Goal: Task Accomplishment & Management: Complete application form

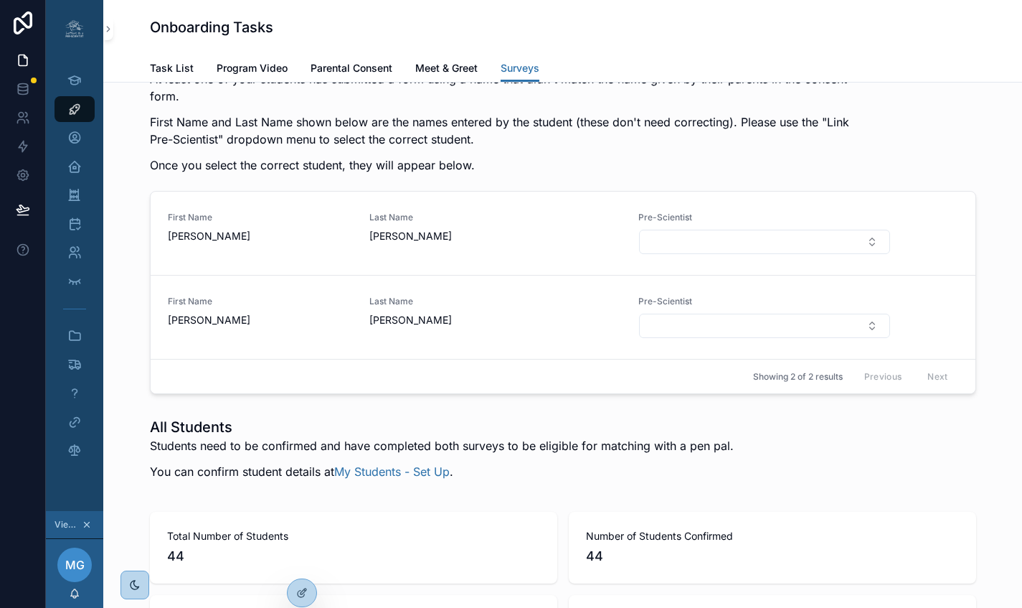
scroll to position [2112, 0]
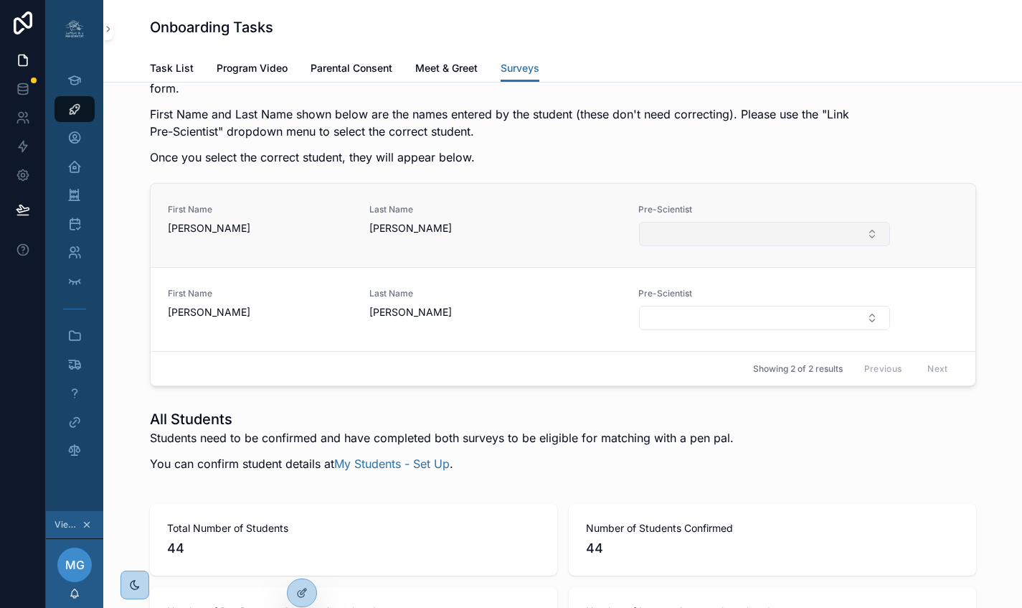
click at [666, 246] on button "Select Button" at bounding box center [764, 234] width 250 height 24
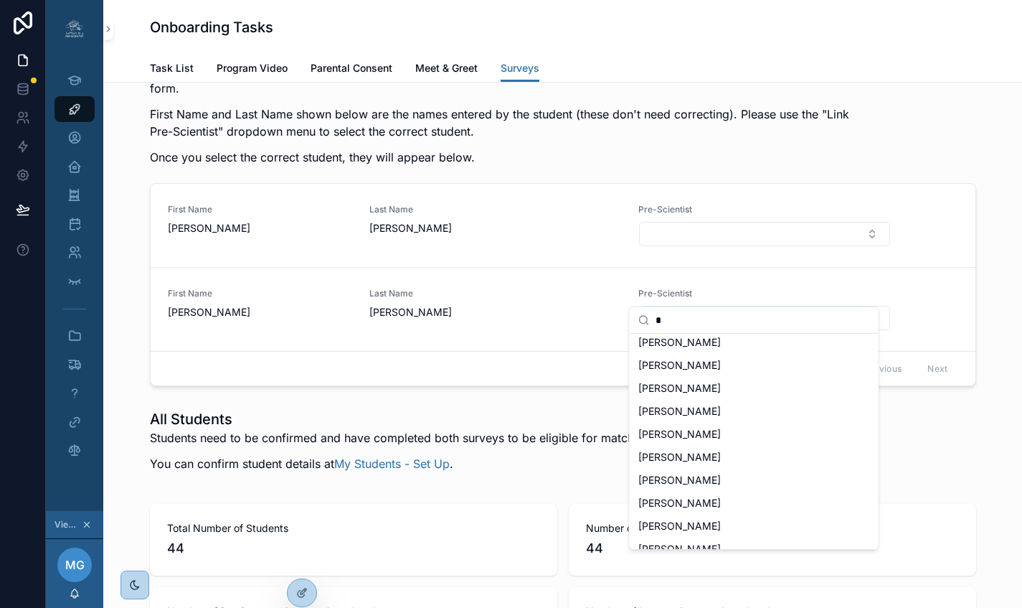
scroll to position [250, 0]
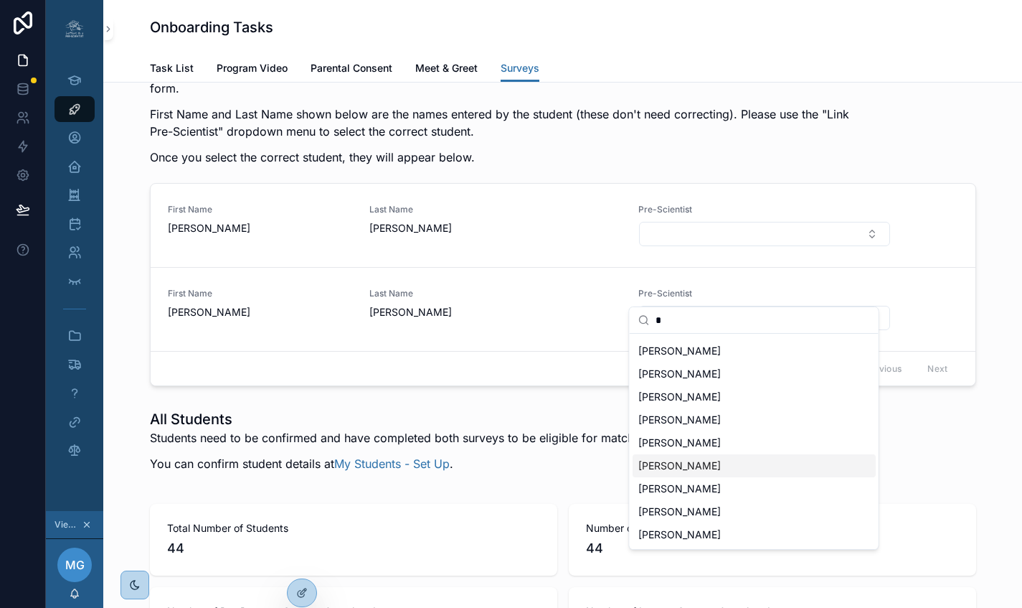
type input "*"
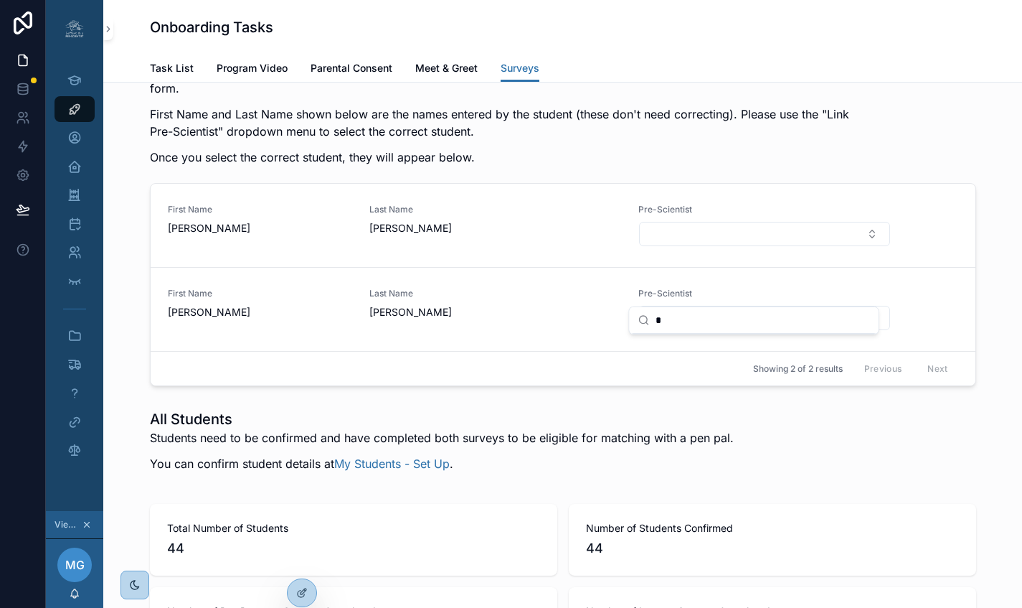
scroll to position [0, 0]
click at [428, 463] on div "All Students Students need to be confirmed and have completed both surveys to b…" at bounding box center [563, 444] width 896 height 83
click at [303, 567] on icon at bounding box center [301, 561] width 11 height 11
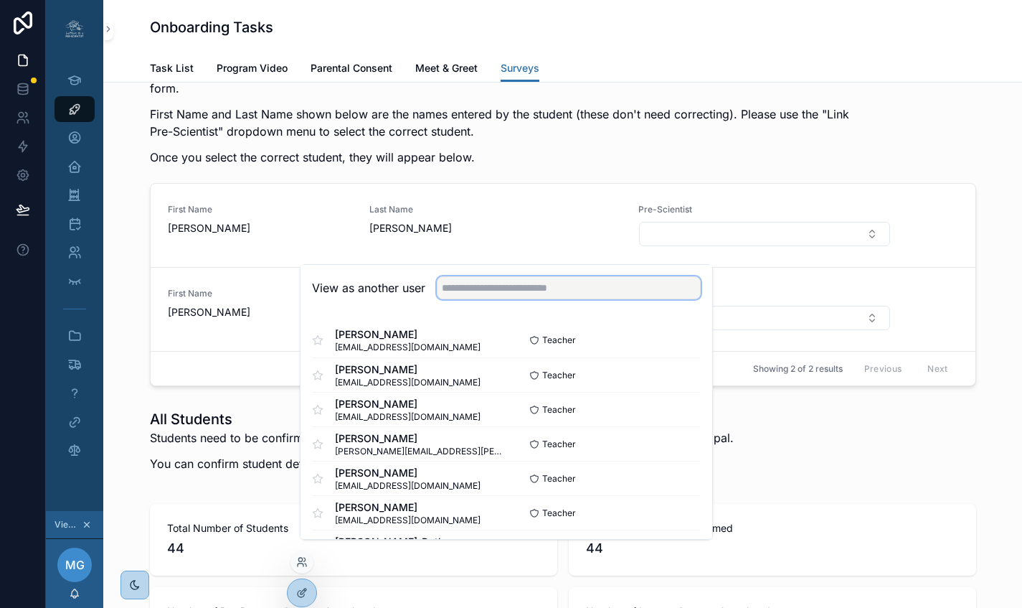
click at [499, 299] on input "text" at bounding box center [569, 287] width 264 height 23
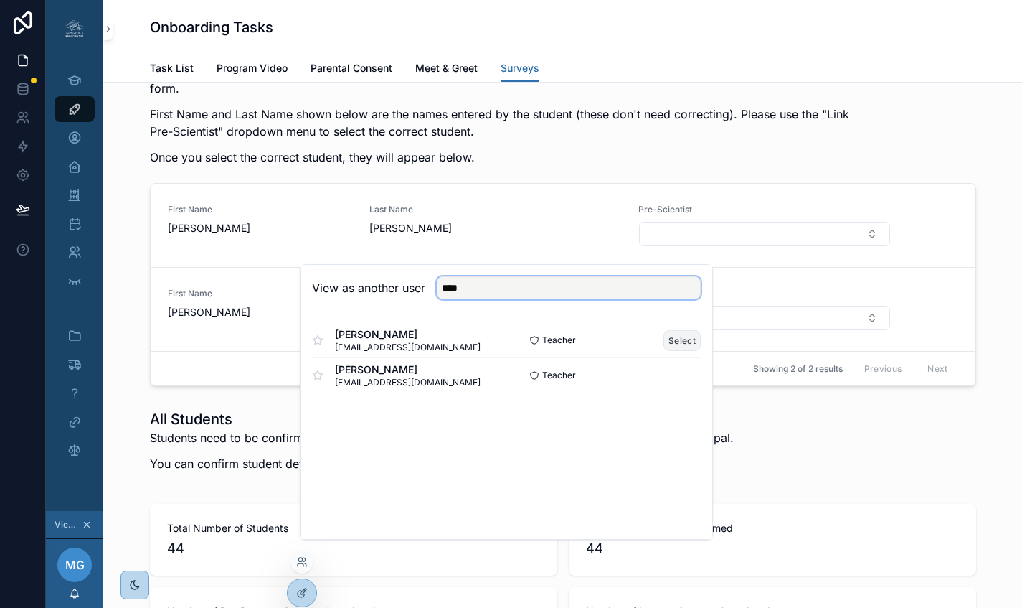
type input "****"
click at [667, 351] on button "Select" at bounding box center [681, 340] width 37 height 21
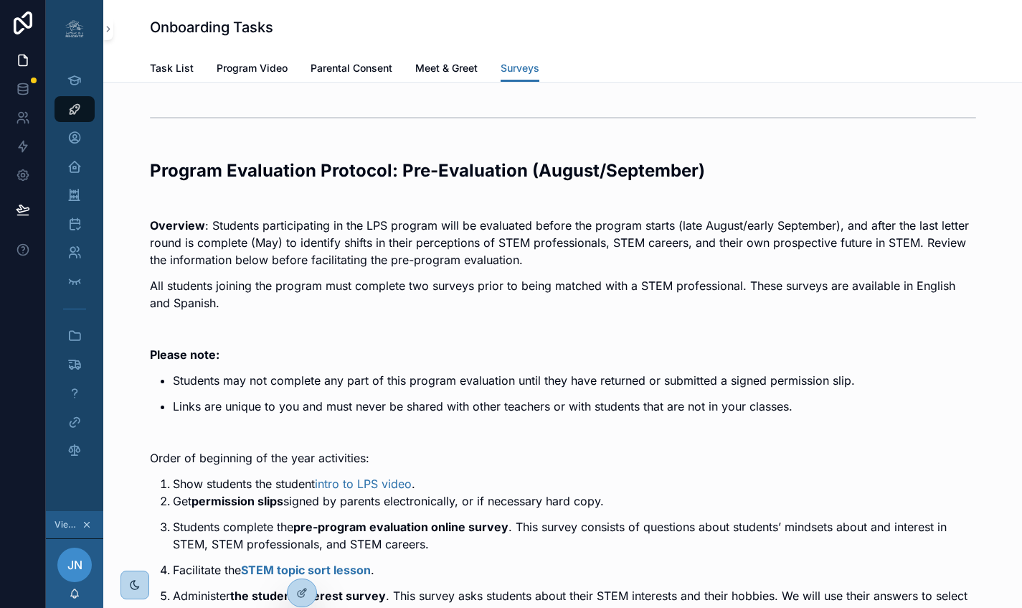
scroll to position [0, 11]
click at [349, 68] on span "Parental Consent" at bounding box center [352, 68] width 82 height 14
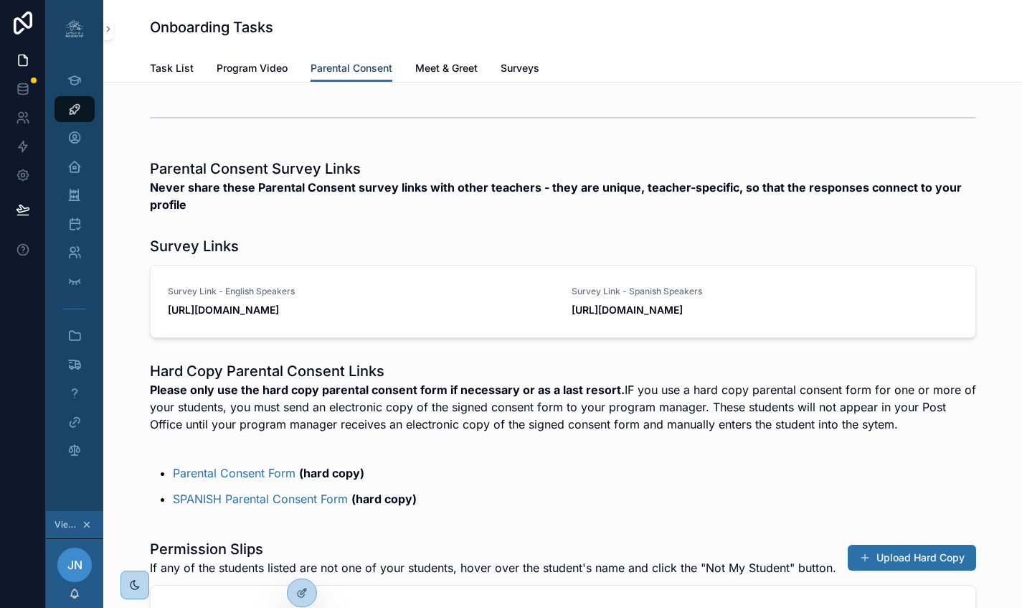
scroll to position [0, 9]
click at [303, 567] on div at bounding box center [302, 561] width 23 height 23
click at [301, 563] on icon at bounding box center [301, 561] width 11 height 11
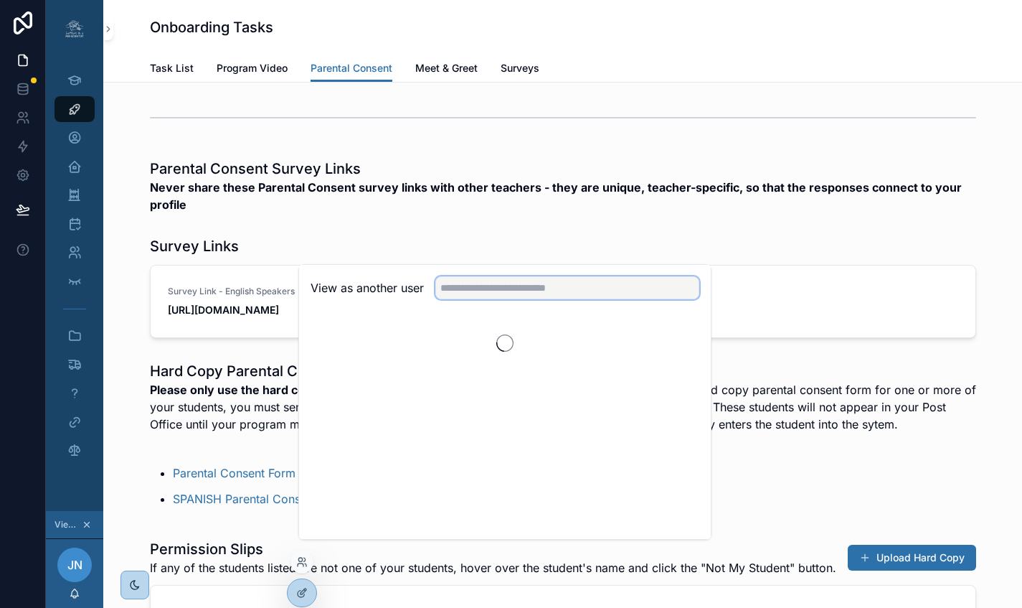
click at [496, 299] on input "text" at bounding box center [567, 287] width 264 height 23
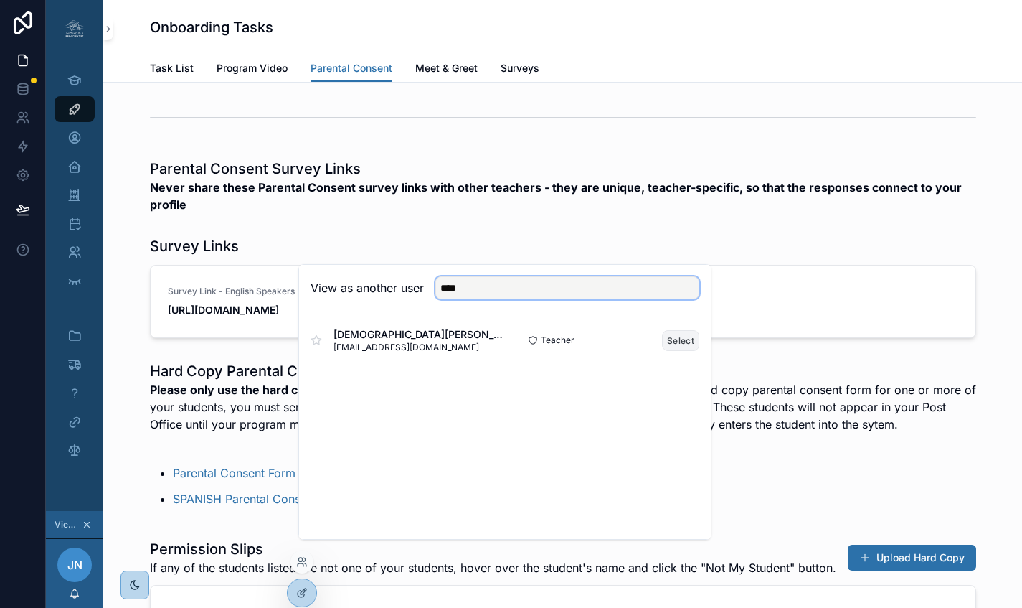
type input "****"
click at [672, 351] on button "Select" at bounding box center [680, 340] width 37 height 21
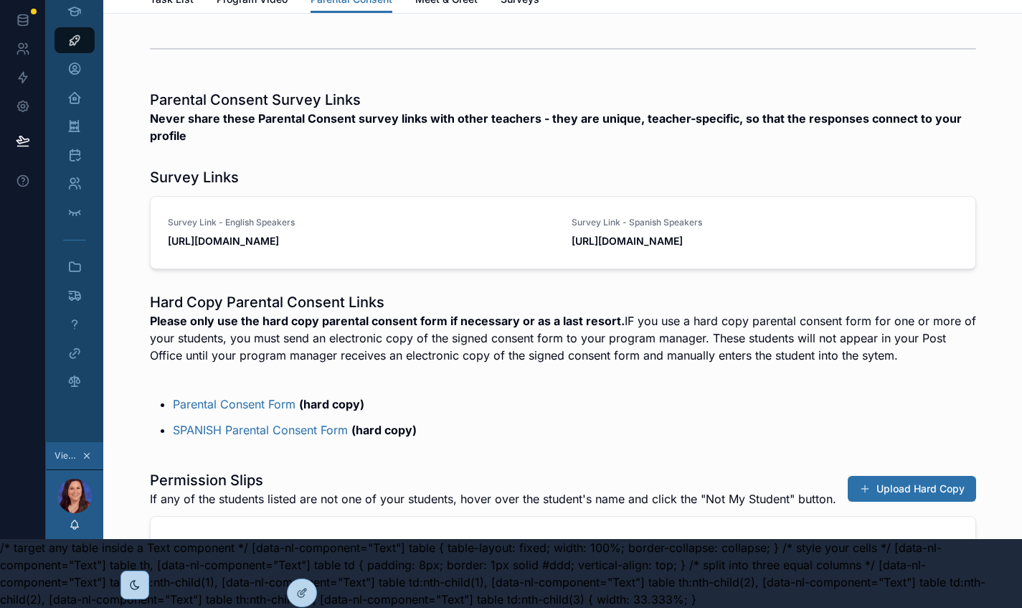
scroll to position [37, 0]
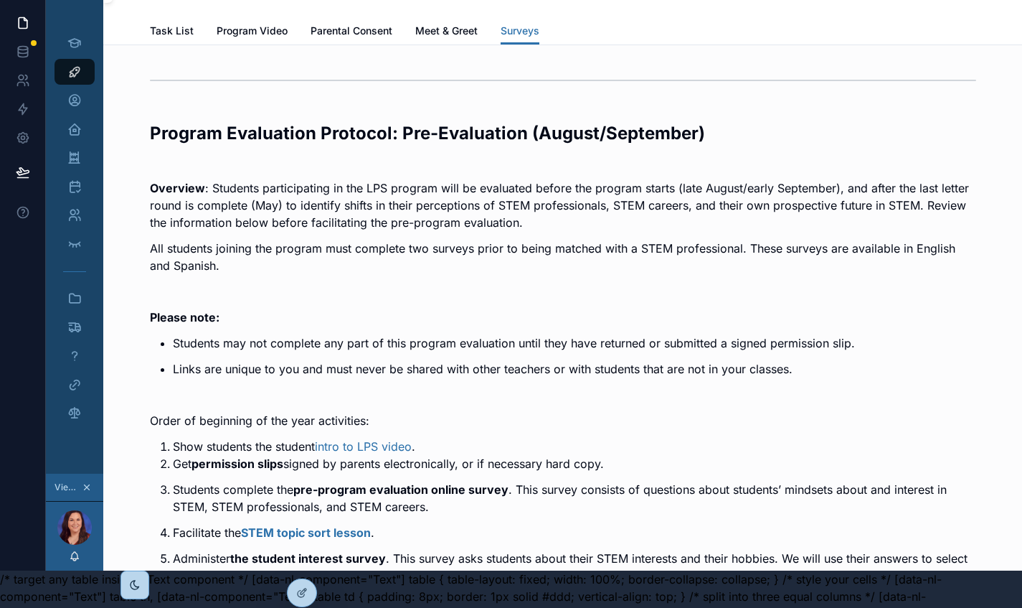
scroll to position [0, 9]
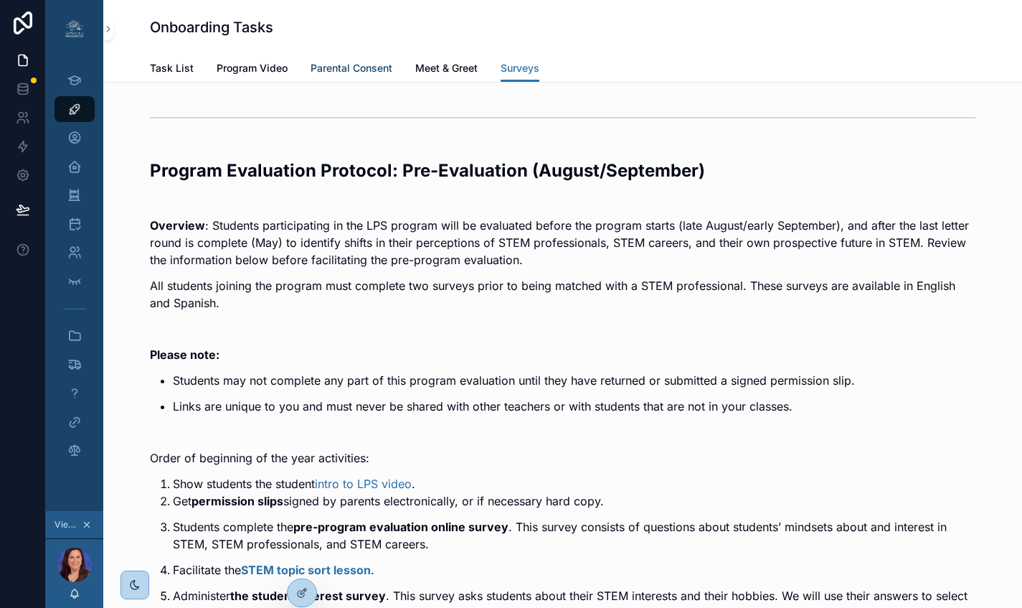
click at [354, 62] on span "Parental Consent" at bounding box center [352, 68] width 82 height 14
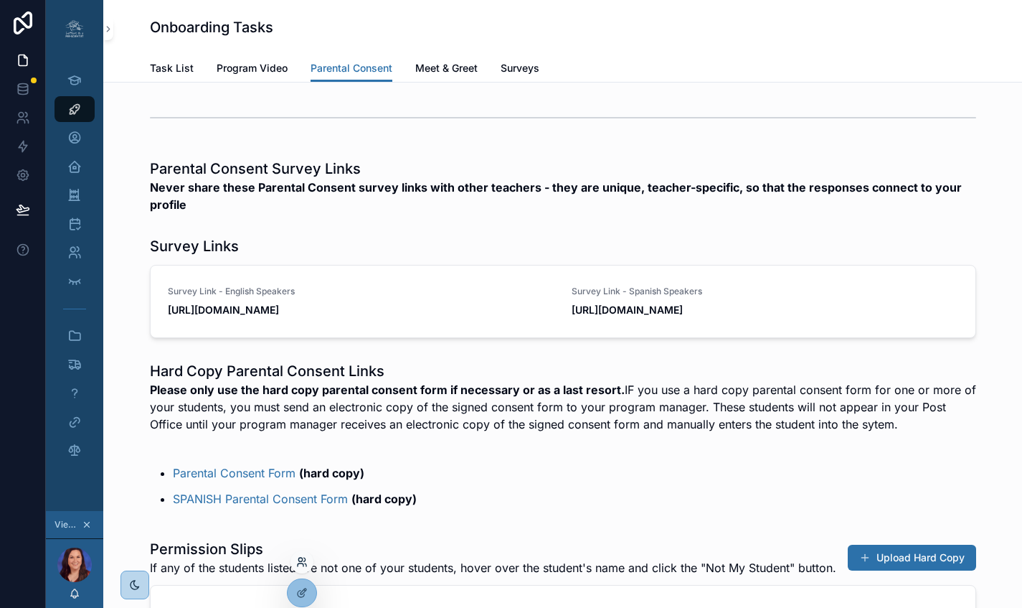
click at [306, 563] on icon at bounding box center [305, 564] width 1 height 3
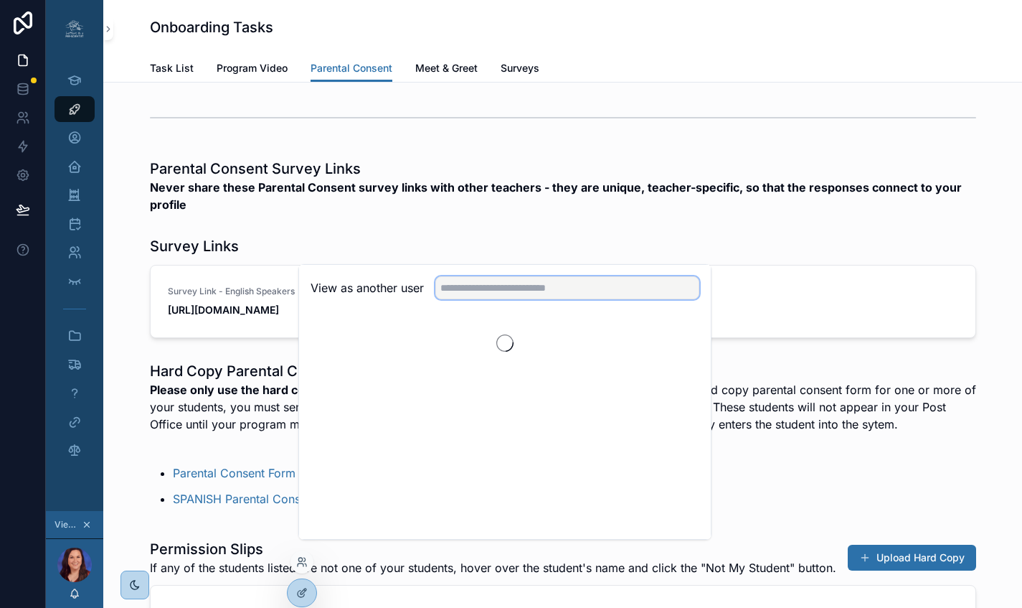
click at [505, 299] on input "text" at bounding box center [567, 287] width 264 height 23
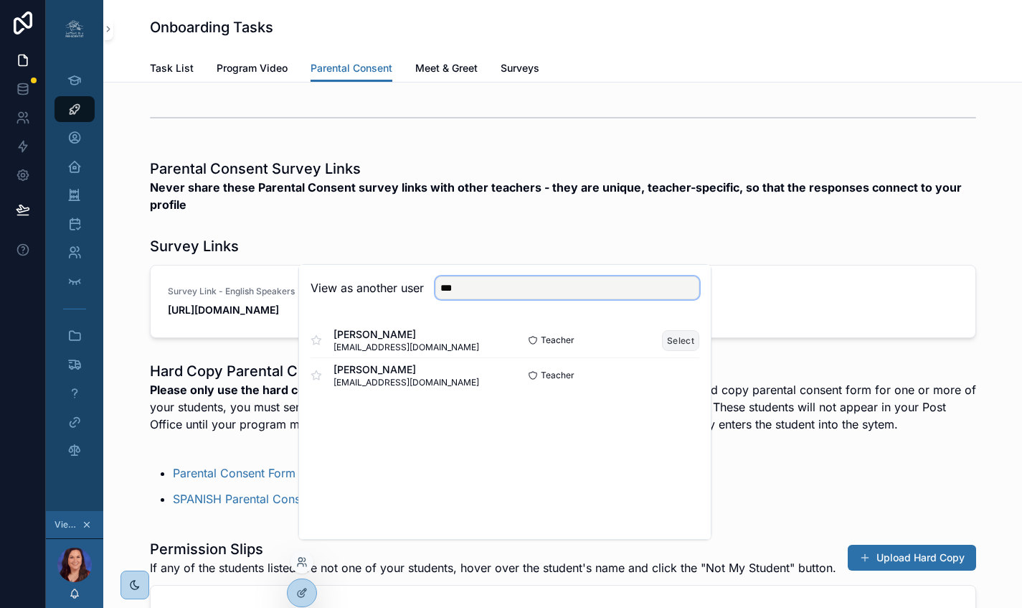
type input "***"
click at [672, 350] on button "Select" at bounding box center [680, 340] width 37 height 21
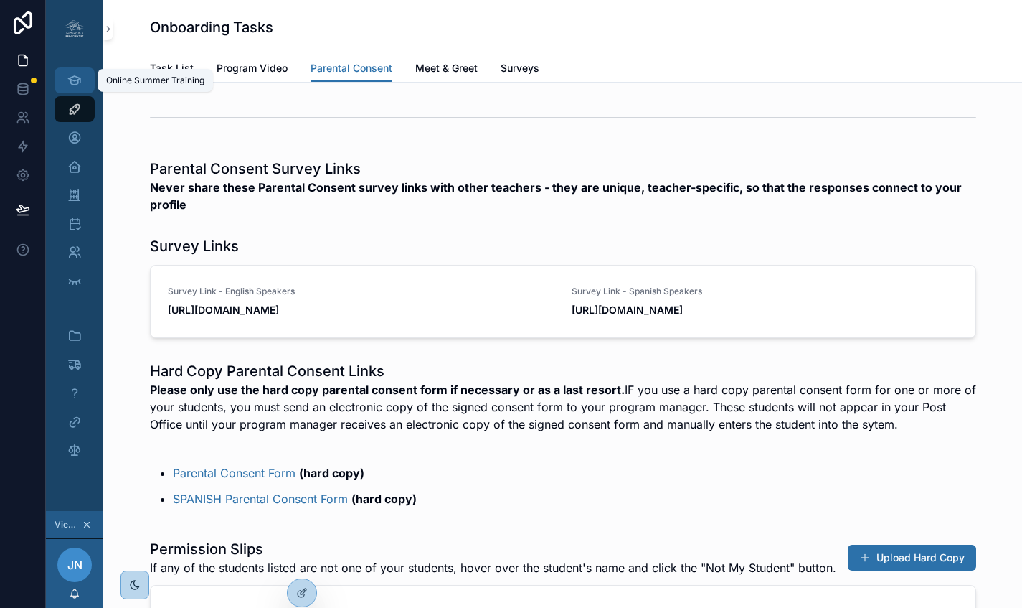
click at [67, 85] on icon "scrollable content" at bounding box center [74, 80] width 14 height 14
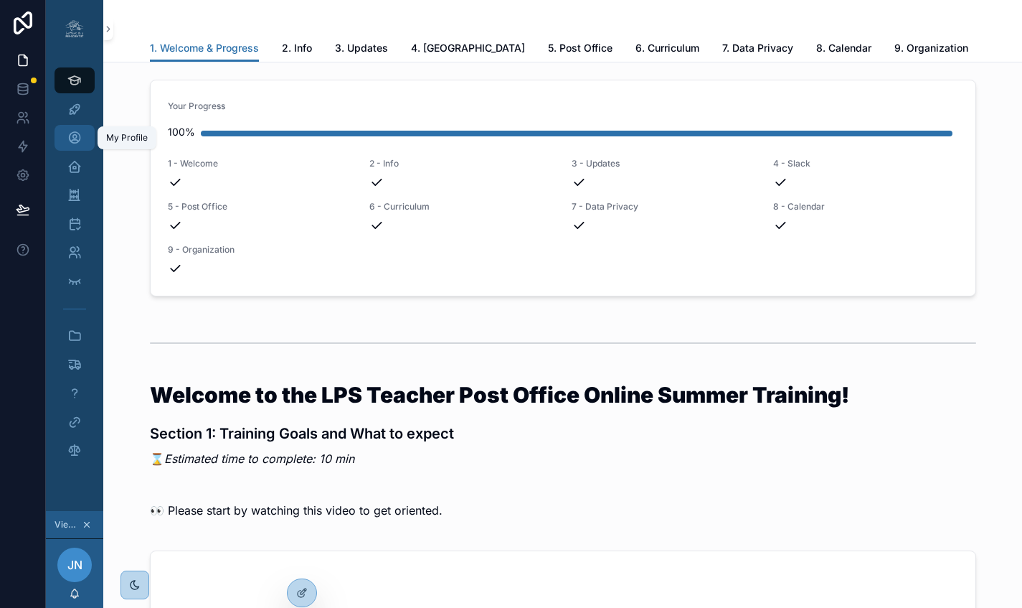
click at [67, 140] on icon "scrollable content" at bounding box center [74, 138] width 14 height 14
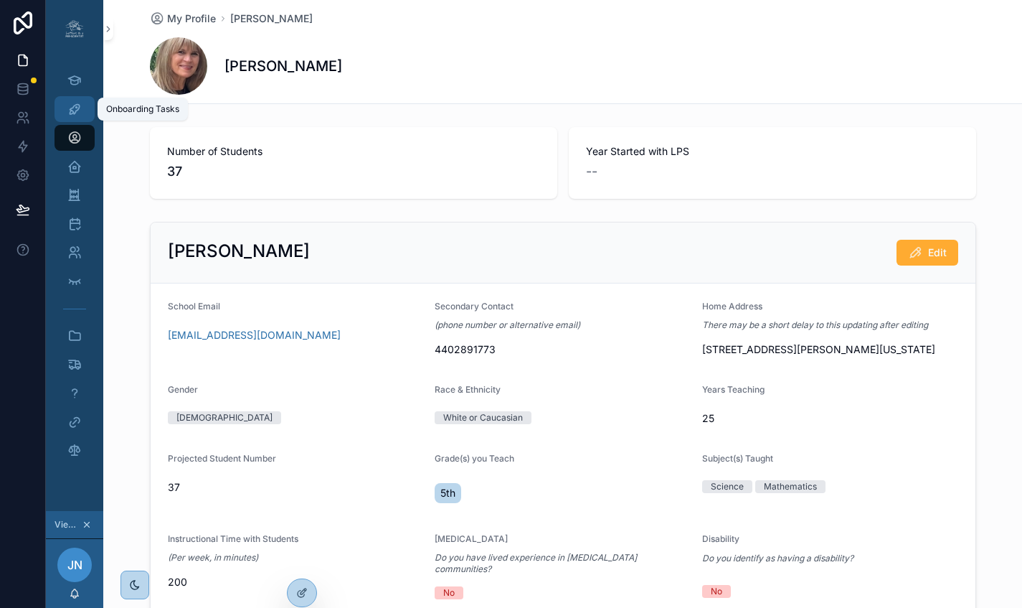
click at [75, 106] on div "Onboarding Tasks" at bounding box center [74, 109] width 23 height 23
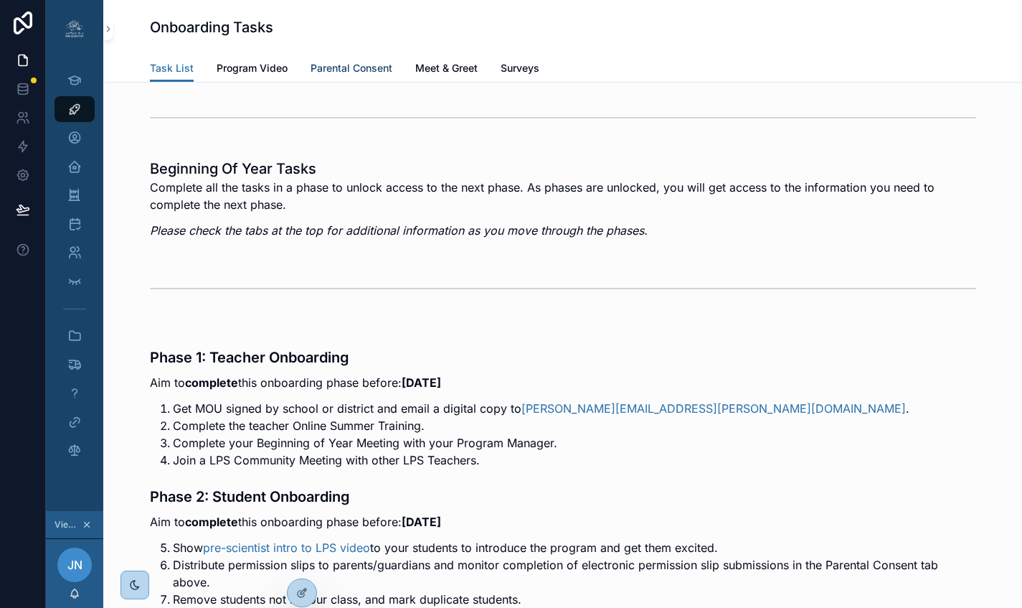
click at [343, 68] on span "Parental Consent" at bounding box center [352, 68] width 82 height 14
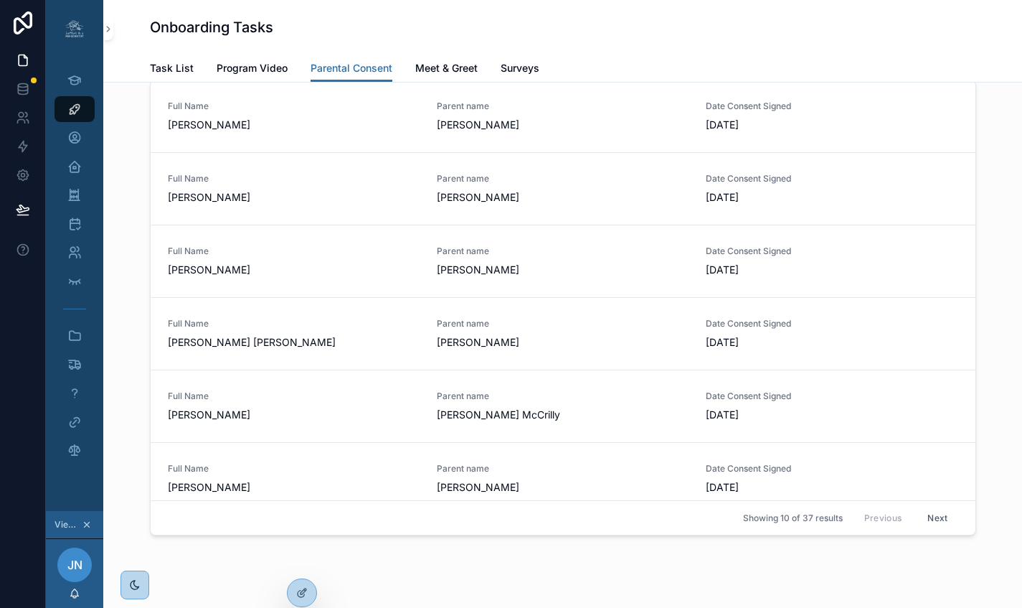
click at [922, 529] on button "Next" at bounding box center [937, 517] width 40 height 22
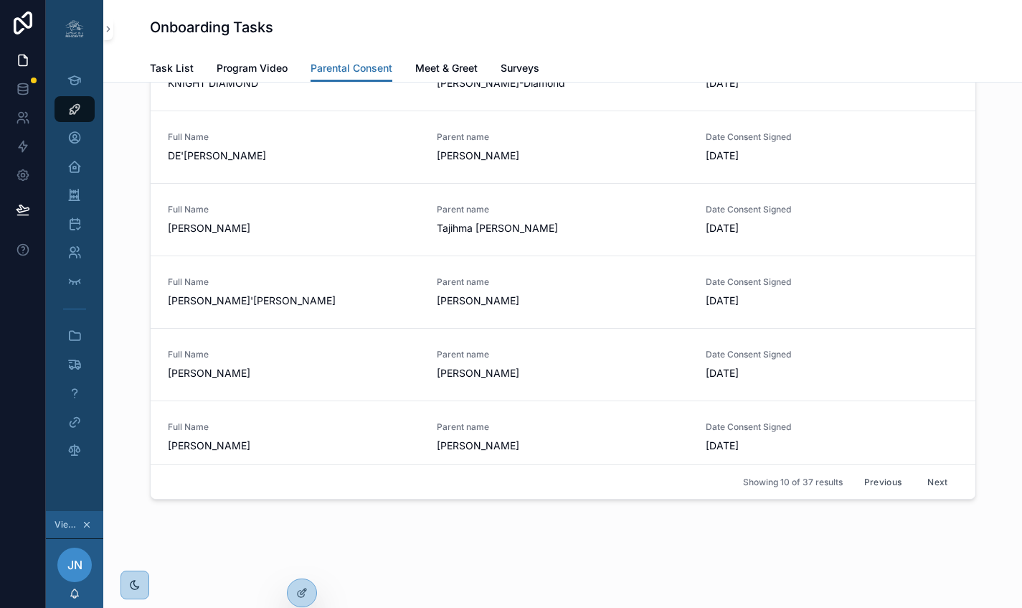
scroll to position [567, 0]
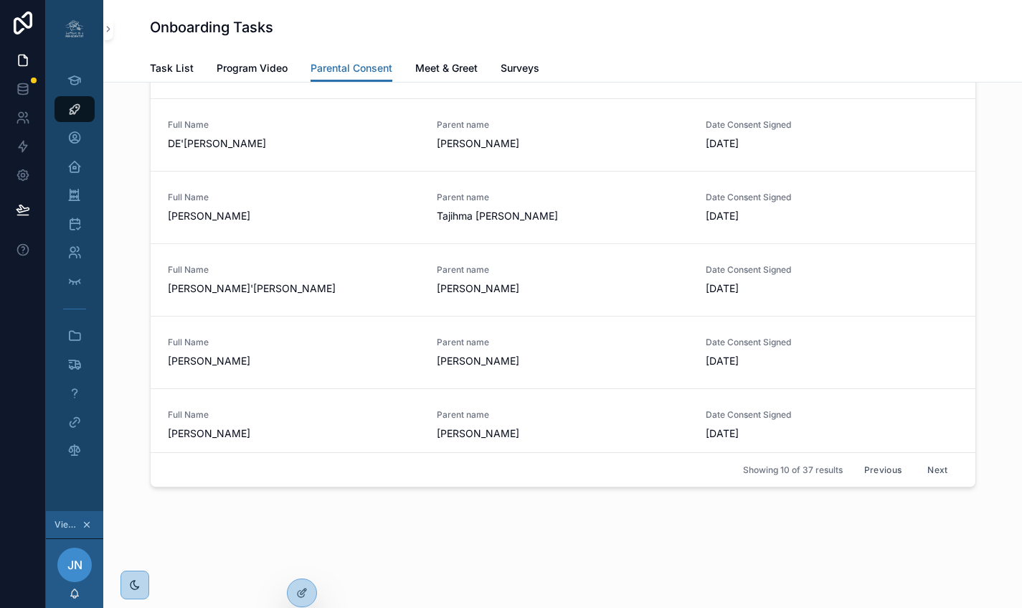
click at [867, 481] on button "Previous" at bounding box center [882, 469] width 57 height 22
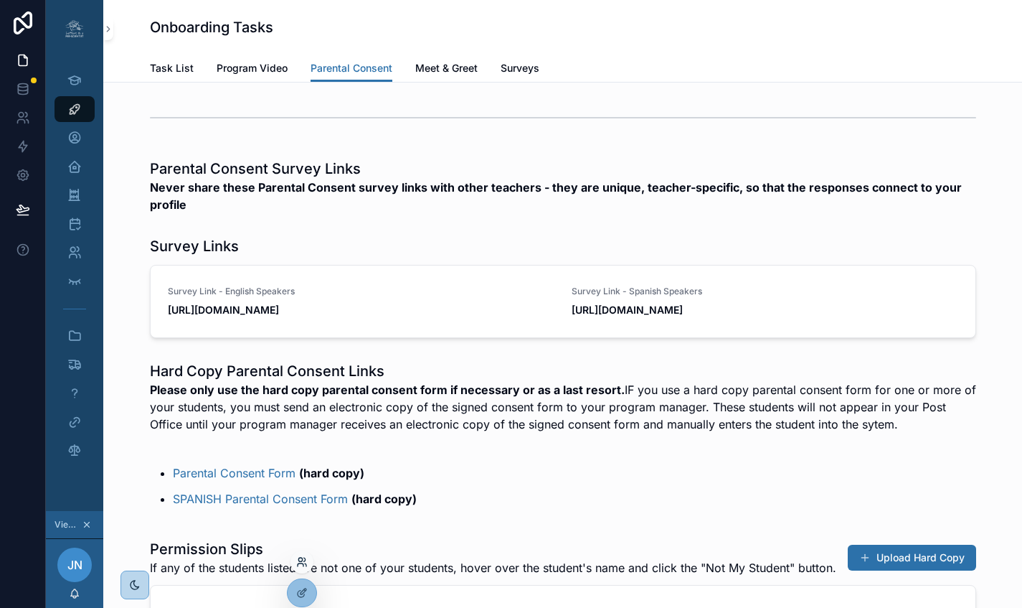
click at [301, 566] on icon at bounding box center [301, 561] width 11 height 11
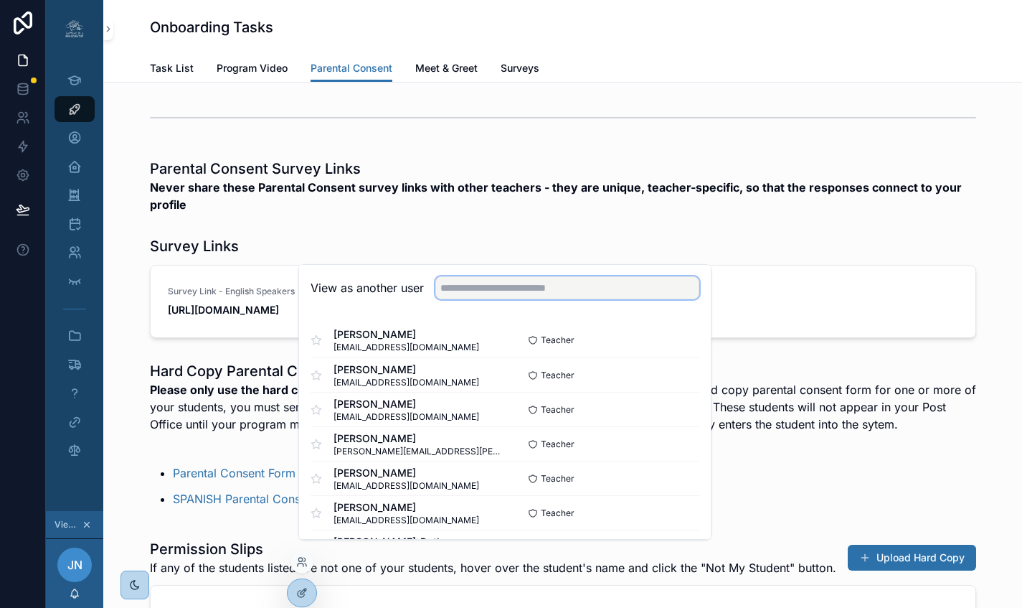
click at [519, 296] on input "text" at bounding box center [567, 287] width 264 height 23
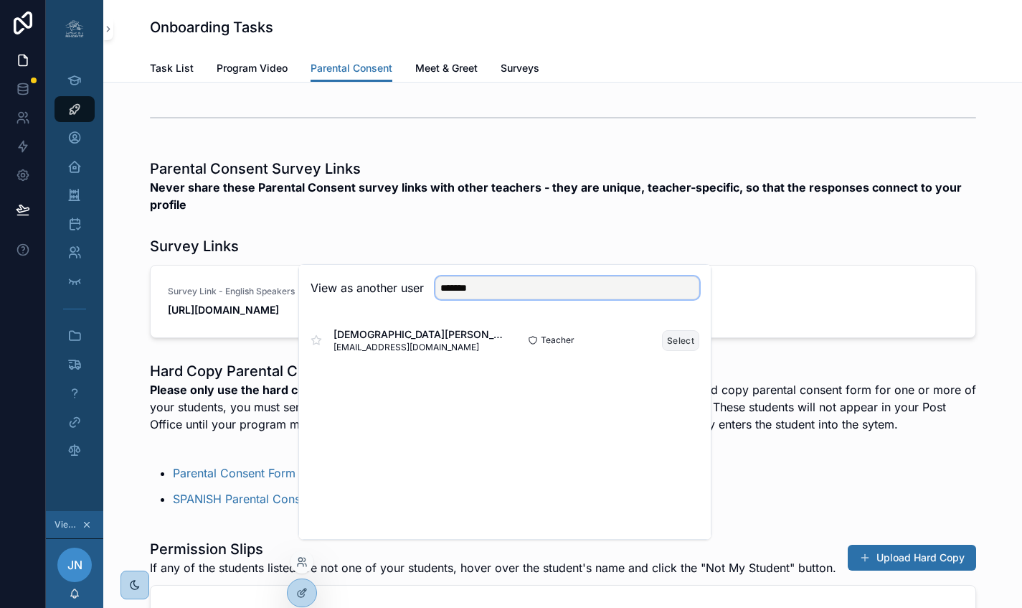
type input "*******"
click at [666, 351] on button "Select" at bounding box center [680, 340] width 37 height 21
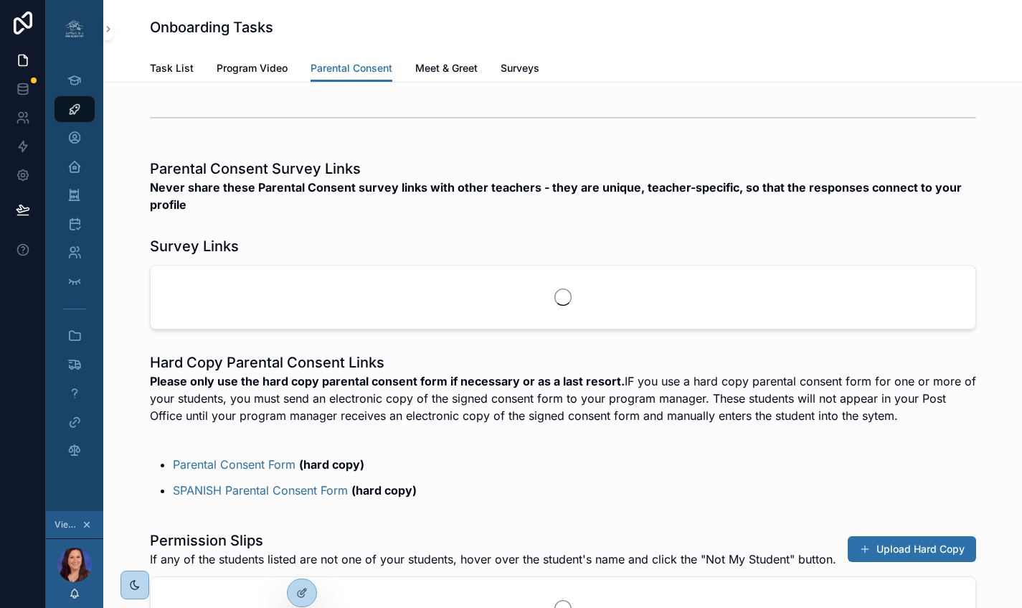
scroll to position [0, 9]
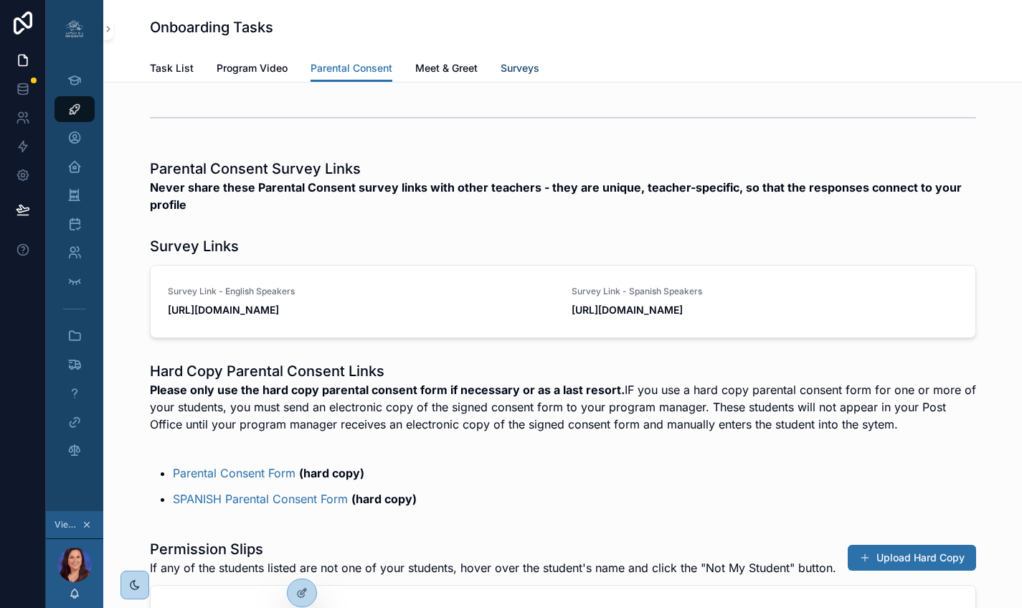
click at [502, 66] on span "Surveys" at bounding box center [520, 68] width 39 height 14
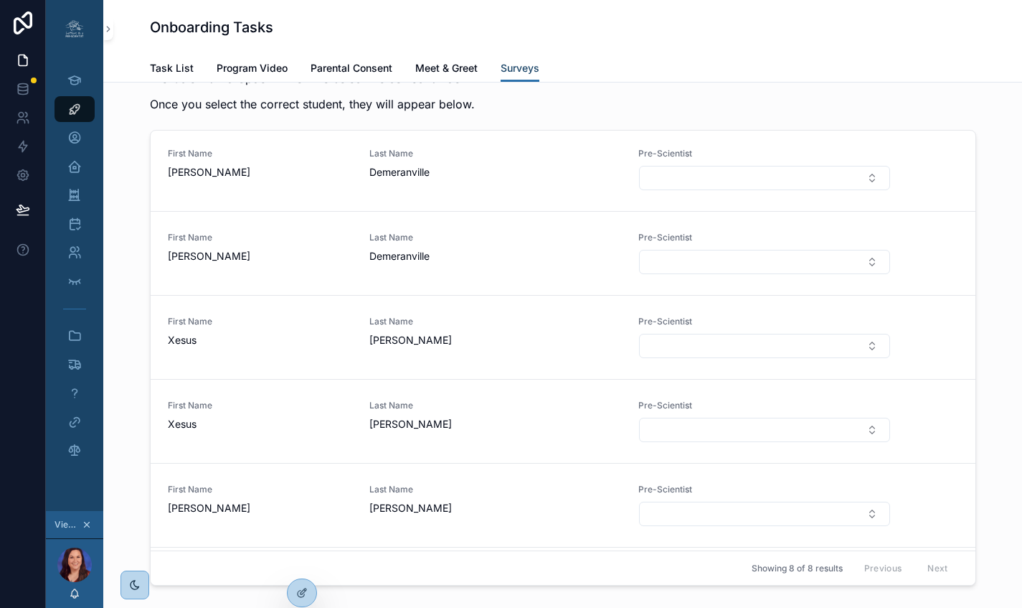
scroll to position [2165, 0]
click at [679, 190] on button "Select Button" at bounding box center [764, 178] width 250 height 24
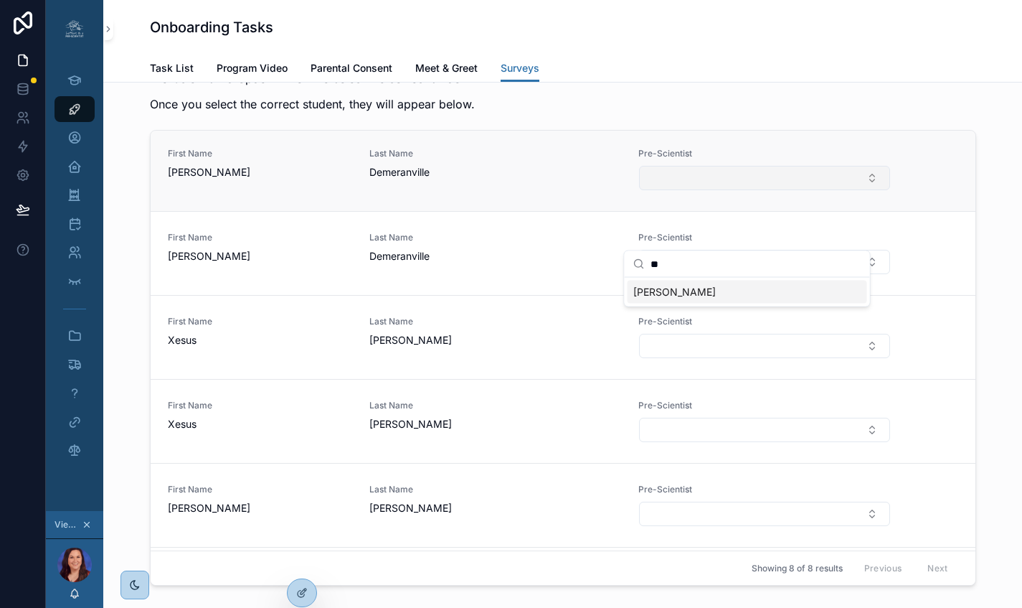
type input "*"
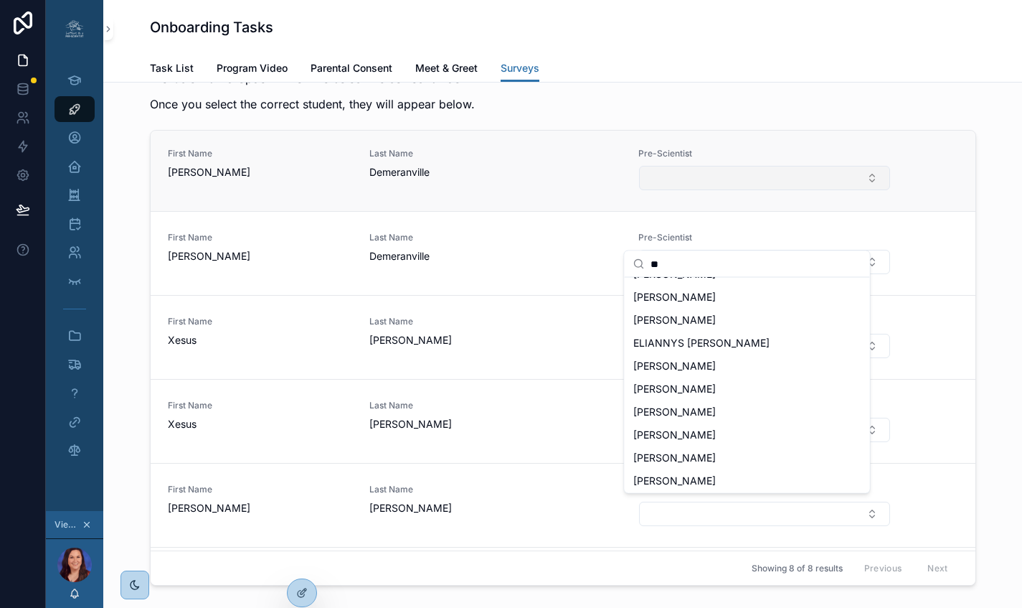
scroll to position [0, 0]
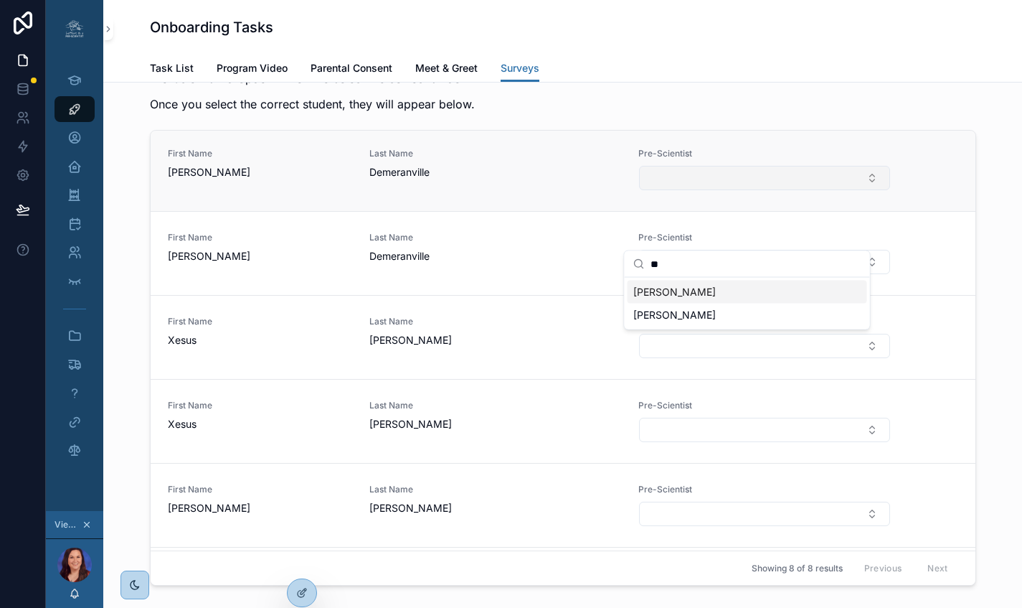
type input "*"
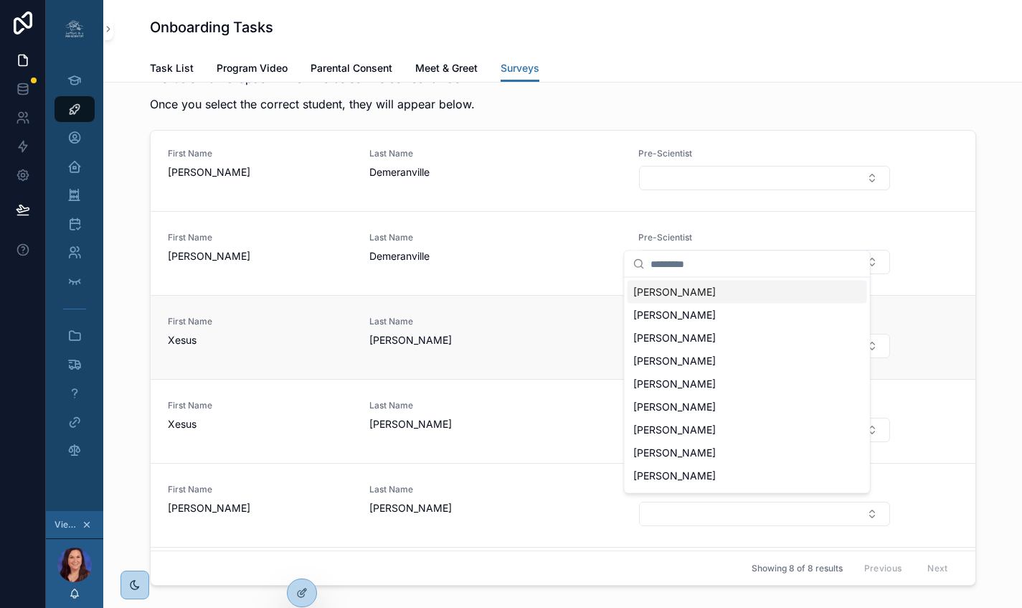
click at [512, 327] on span "Last Name" at bounding box center [495, 321] width 252 height 11
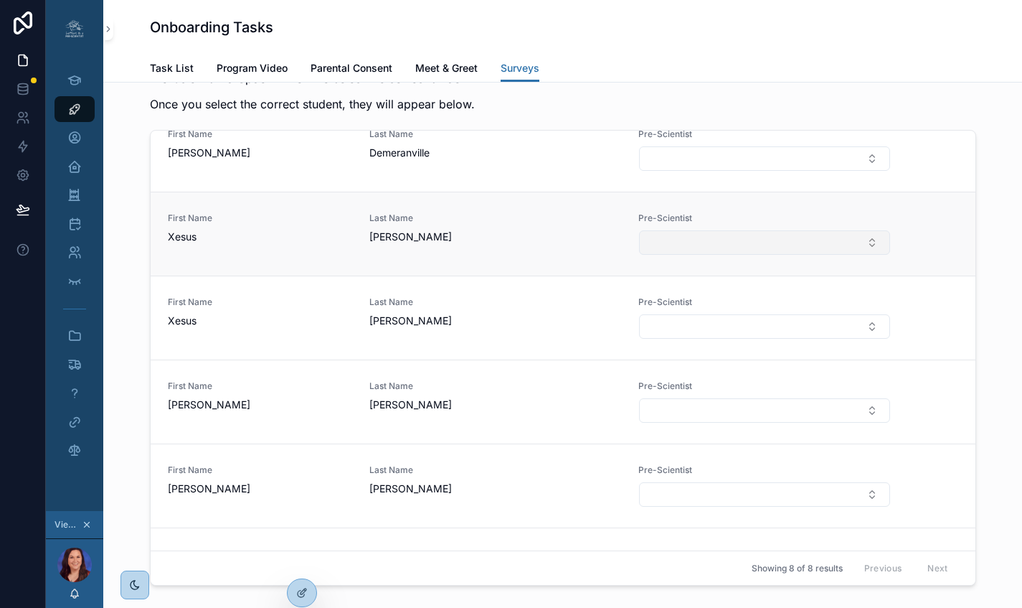
scroll to position [108, 0]
click at [679, 252] on button "Select Button" at bounding box center [764, 240] width 250 height 24
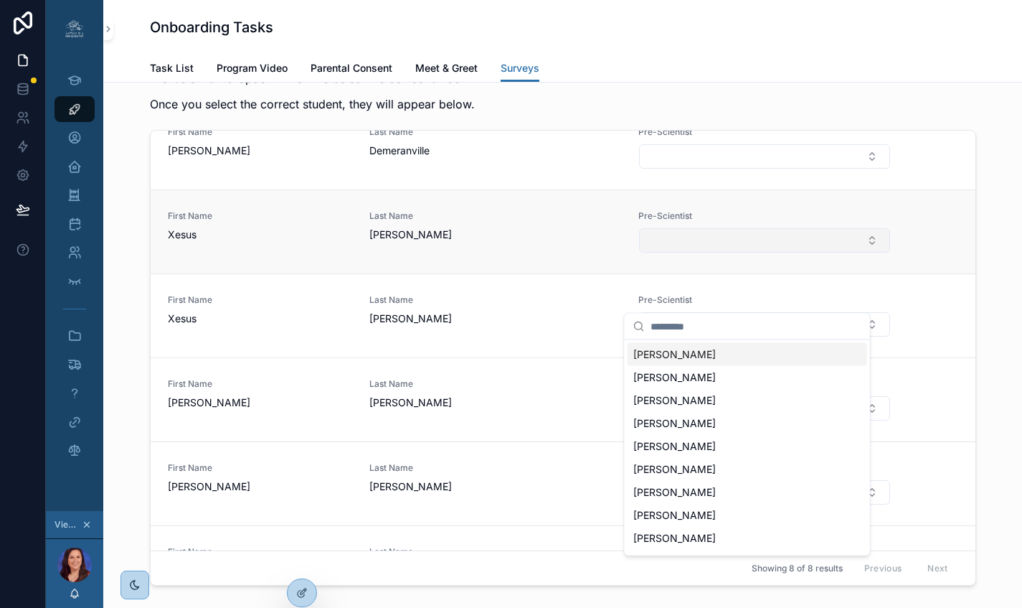
type input "*"
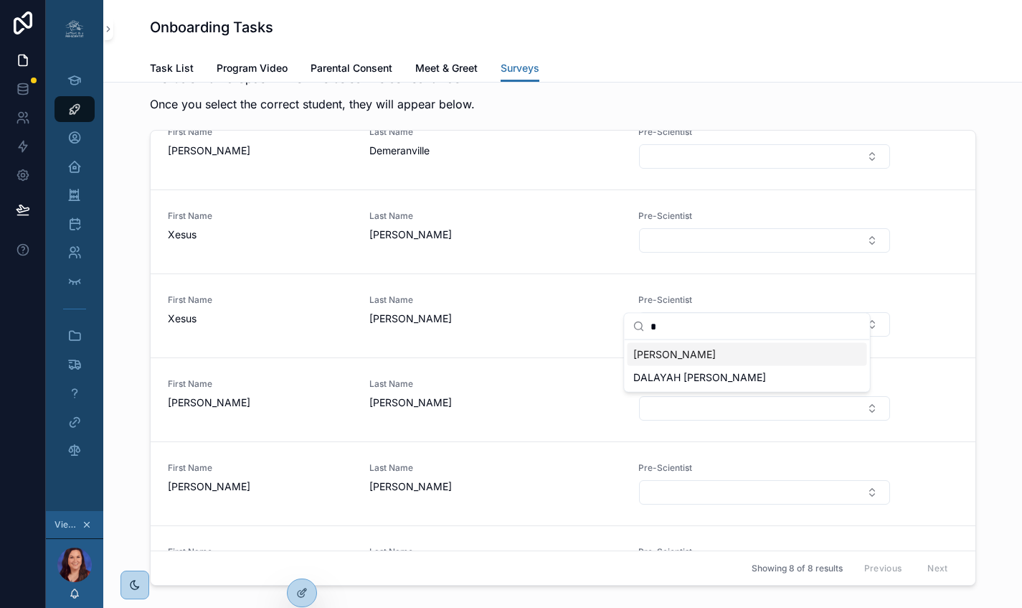
type input "*"
click at [694, 352] on span "XESUS SANCHEZ ESCOBAR" at bounding box center [674, 354] width 82 height 14
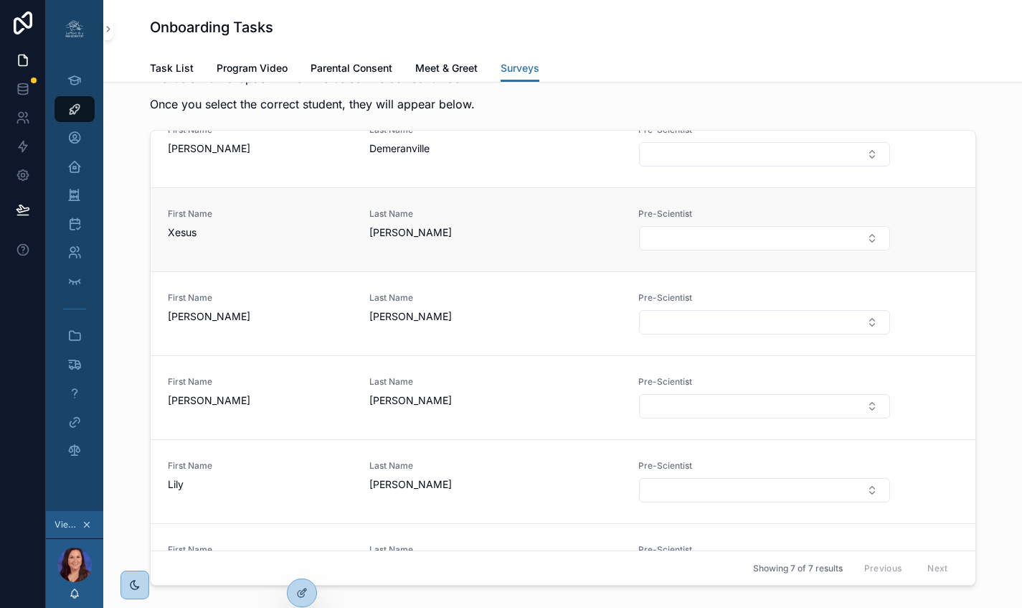
scroll to position [111, 0]
click at [644, 250] on button "Select Button" at bounding box center [764, 237] width 250 height 24
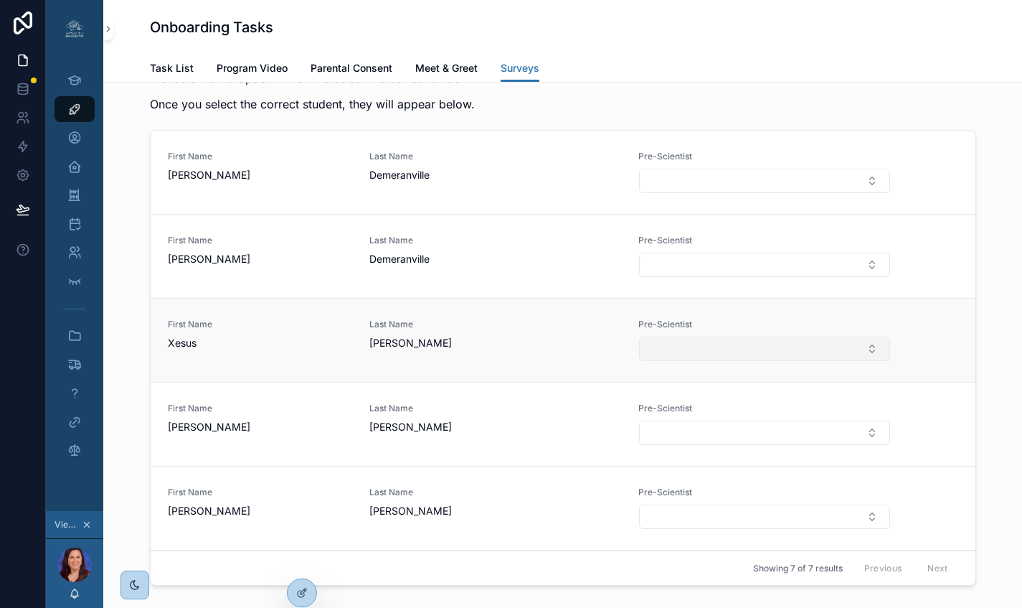
click at [679, 361] on button "Select Button" at bounding box center [764, 348] width 250 height 24
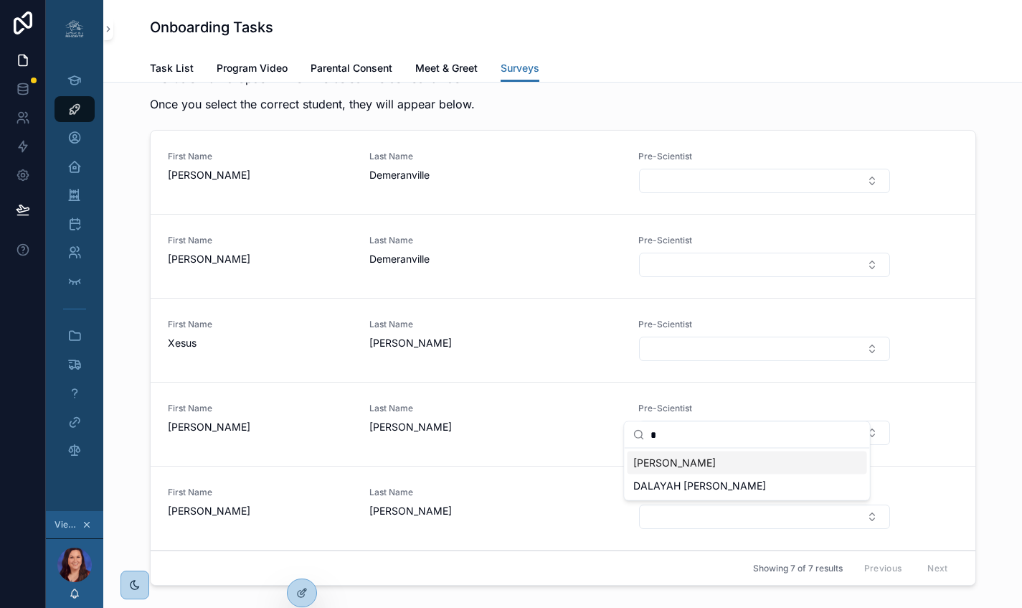
type input "*"
click at [679, 459] on span "XESUS SANCHEZ ESCOBAR" at bounding box center [674, 462] width 82 height 14
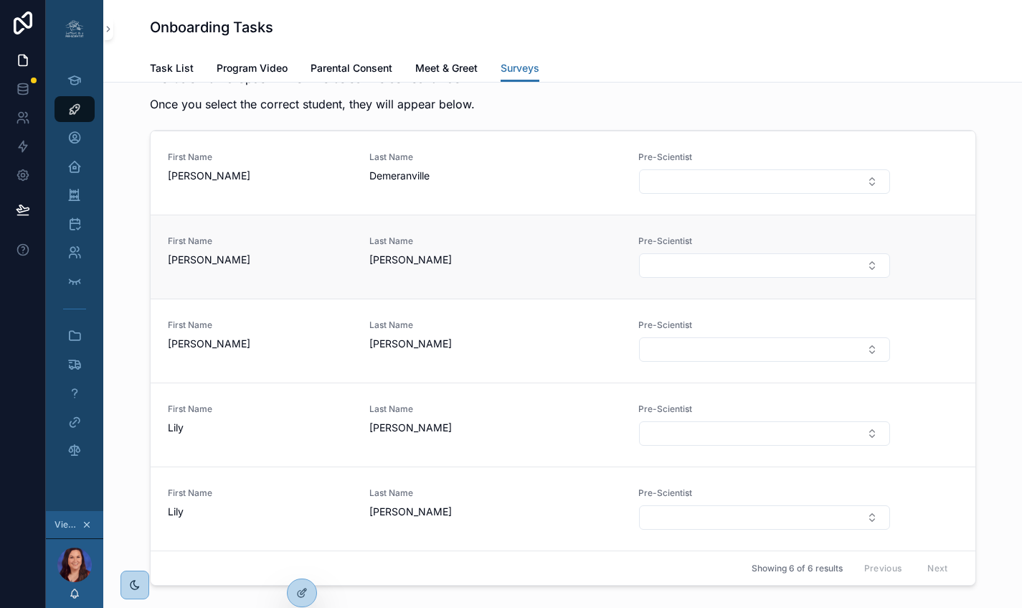
scroll to position [75, 0]
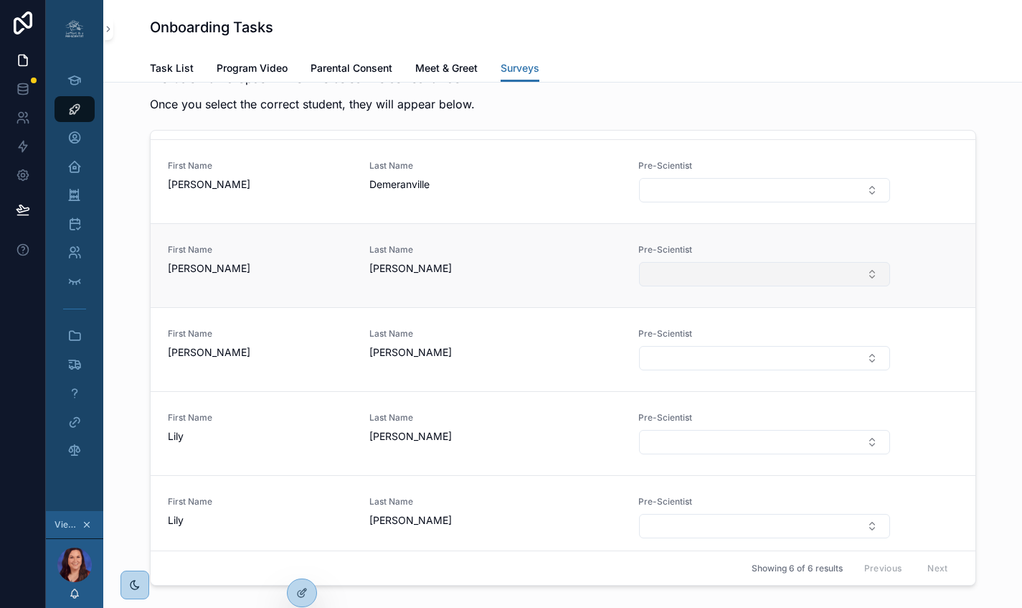
click at [677, 286] on button "Select Button" at bounding box center [764, 274] width 250 height 24
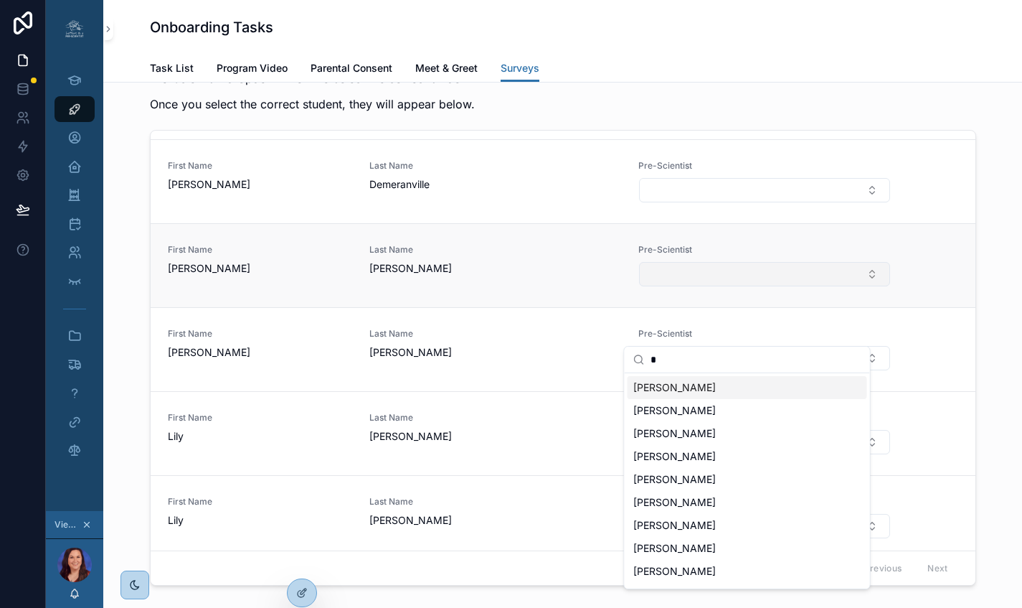
type input "*"
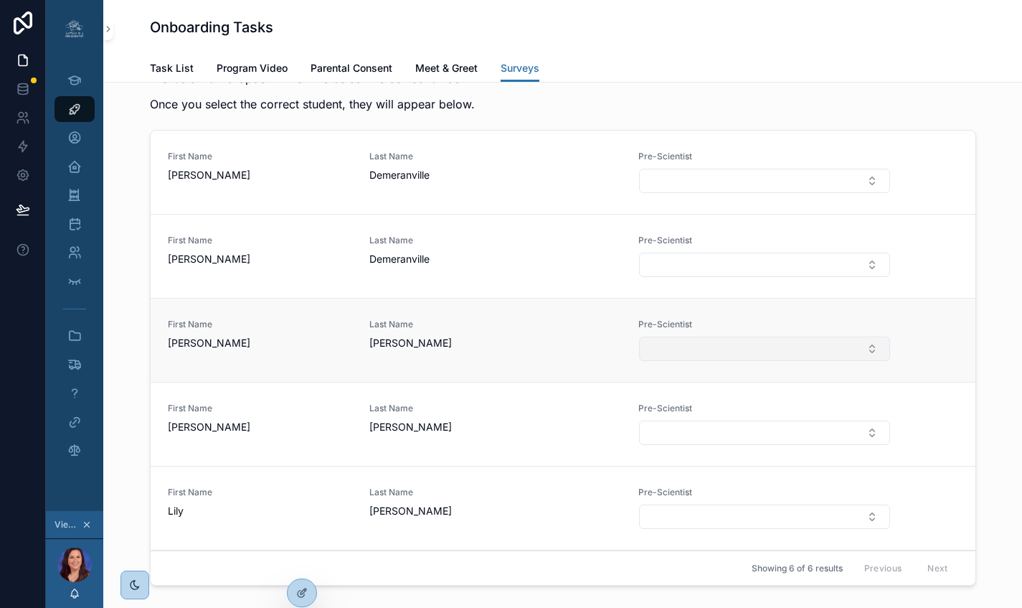
click at [694, 361] on button "Select Button" at bounding box center [764, 348] width 250 height 24
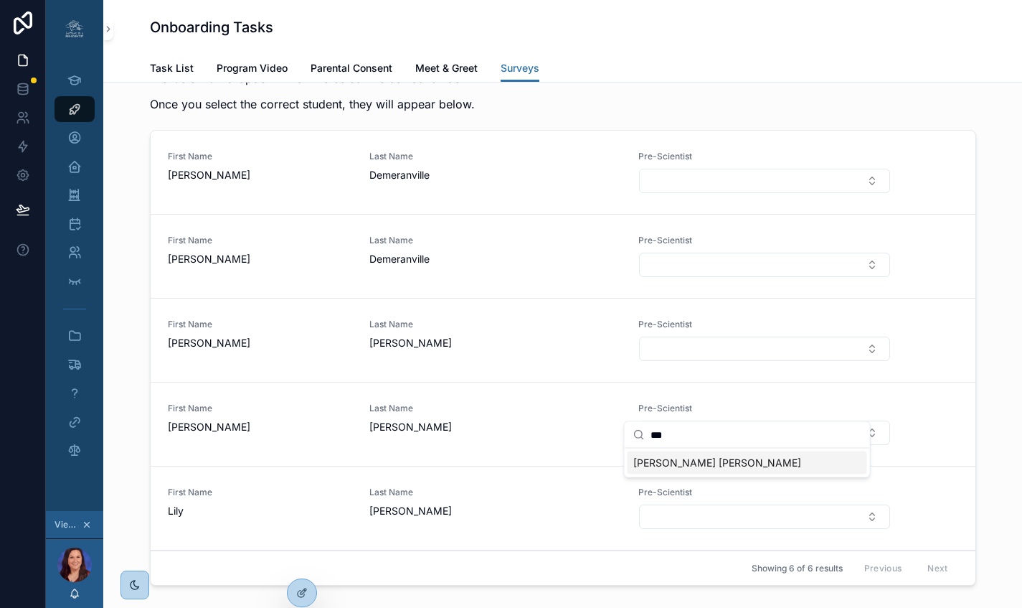
type input "***"
click at [704, 463] on span "ALANE'E BREWER" at bounding box center [717, 462] width 168 height 14
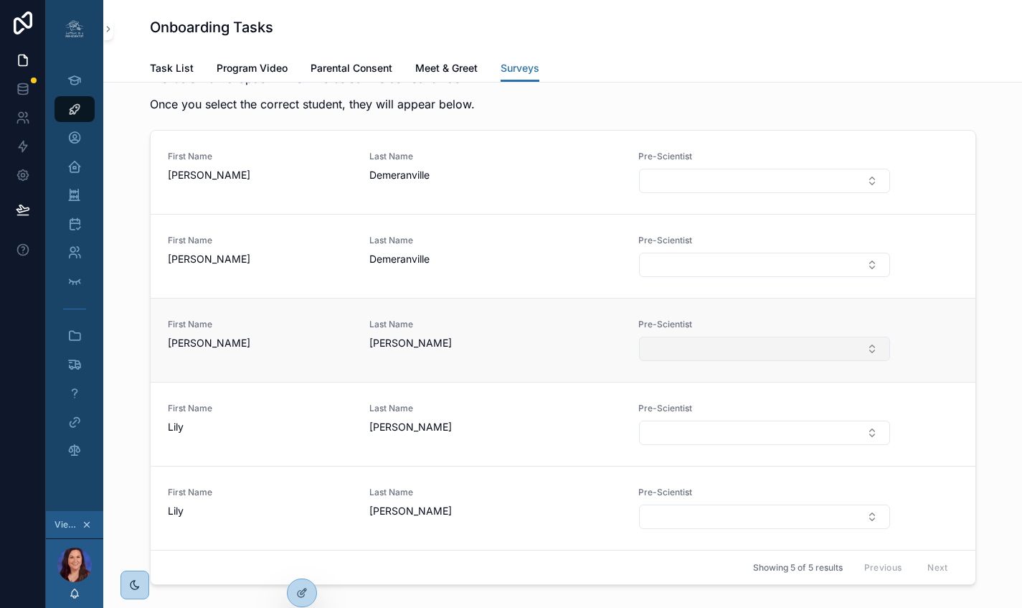
click at [713, 361] on button "Select Button" at bounding box center [764, 348] width 250 height 24
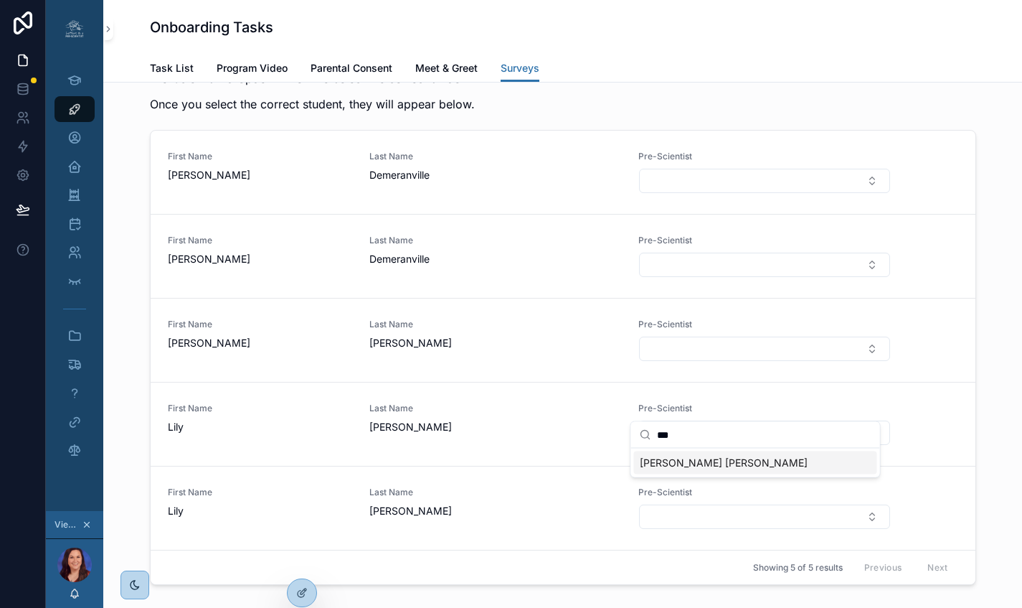
type input "***"
click at [749, 467] on div "ALANE'E BREWER" at bounding box center [755, 462] width 243 height 23
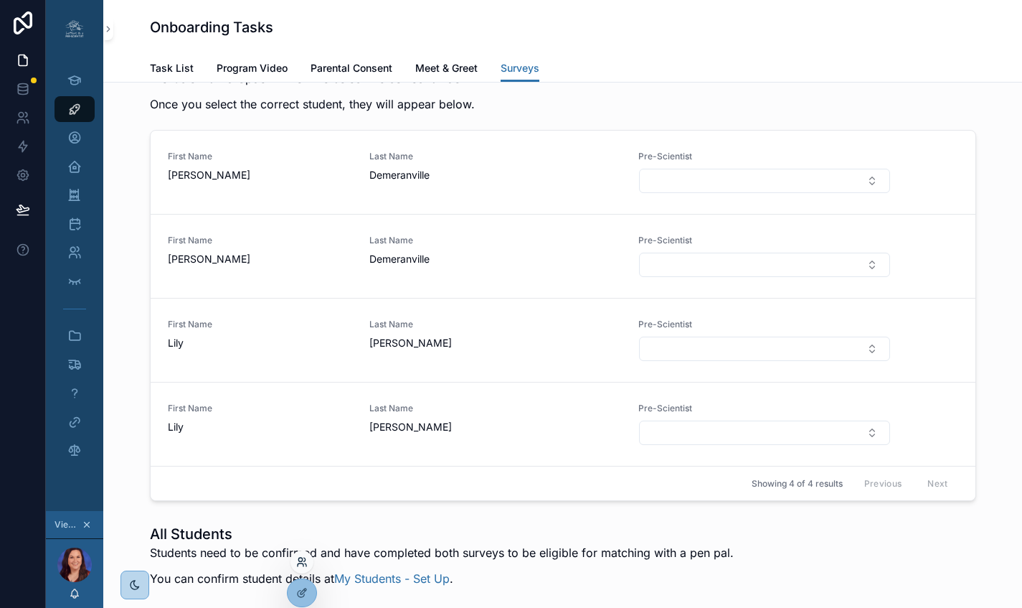
click at [306, 565] on icon at bounding box center [305, 564] width 1 height 3
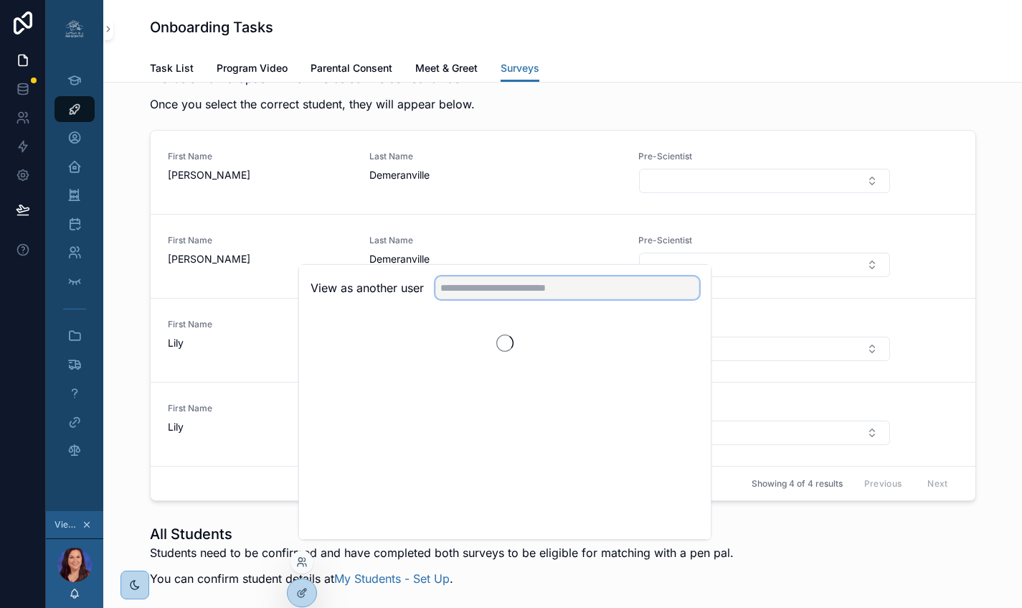
click at [454, 296] on input "text" at bounding box center [567, 287] width 264 height 23
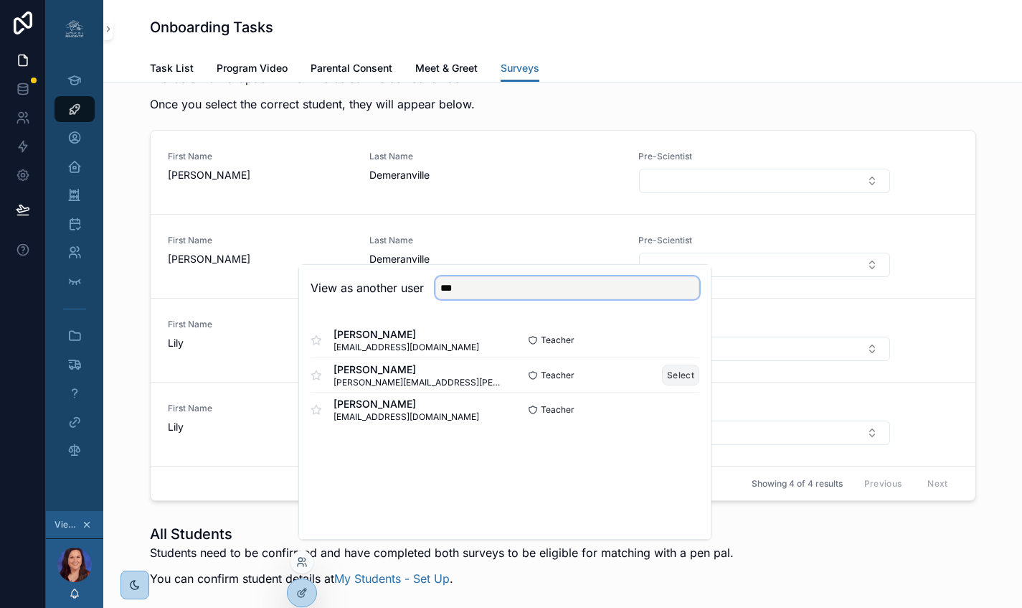
type input "***"
click at [677, 385] on button "Select" at bounding box center [680, 374] width 37 height 21
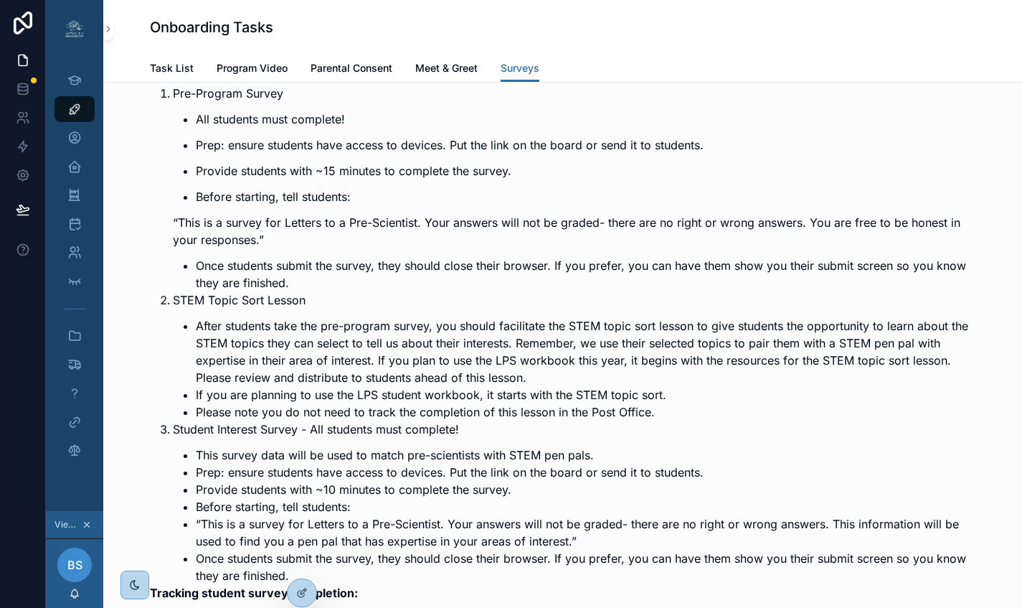
scroll to position [706, 0]
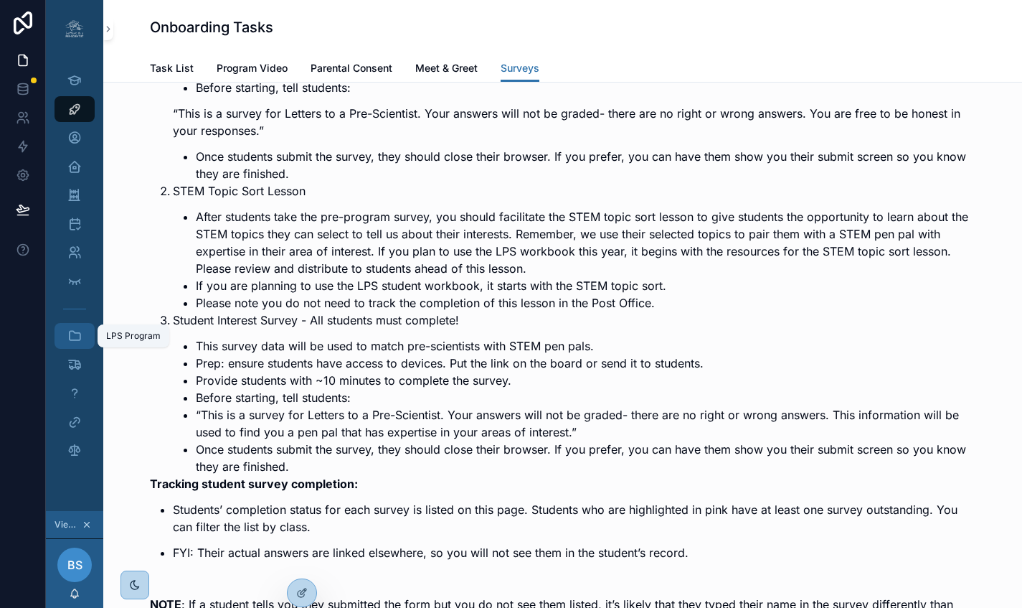
click at [67, 333] on icon "scrollable content" at bounding box center [74, 336] width 14 height 14
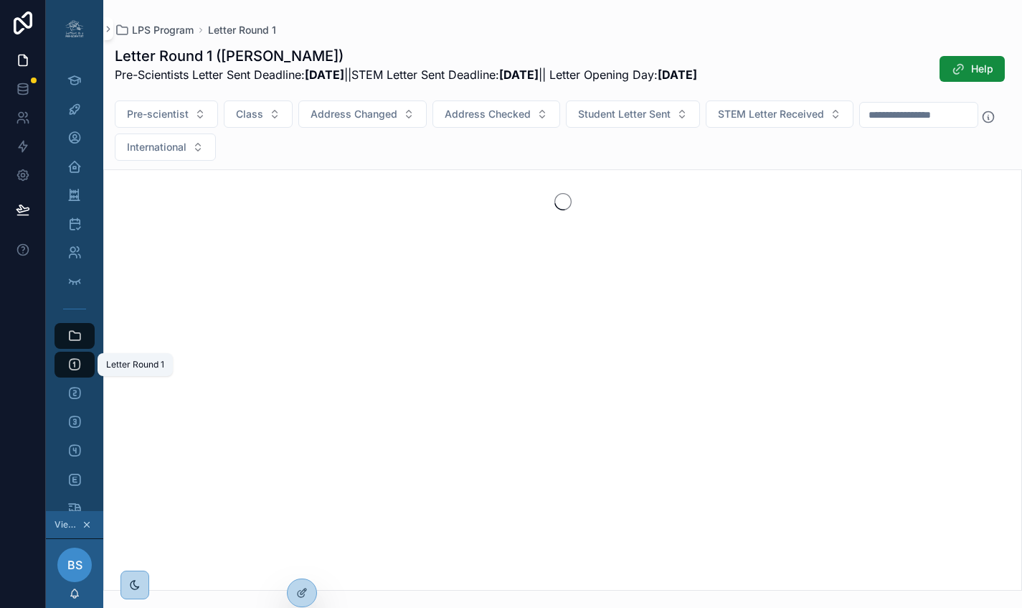
click at [67, 359] on icon "scrollable content" at bounding box center [74, 364] width 14 height 14
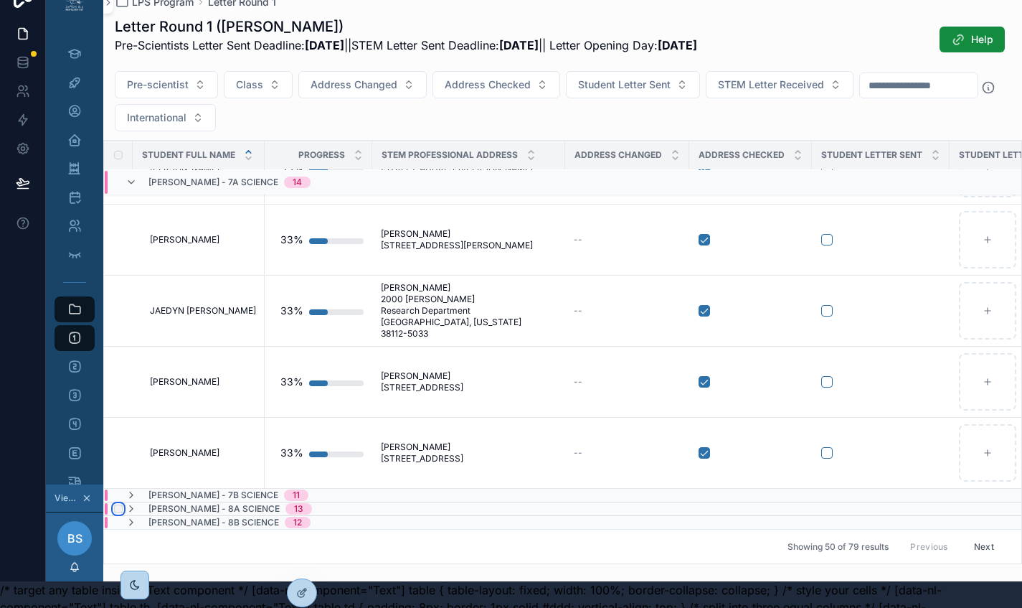
scroll to position [701, 0]
click at [126, 510] on icon "scrollable content" at bounding box center [131, 508] width 11 height 11
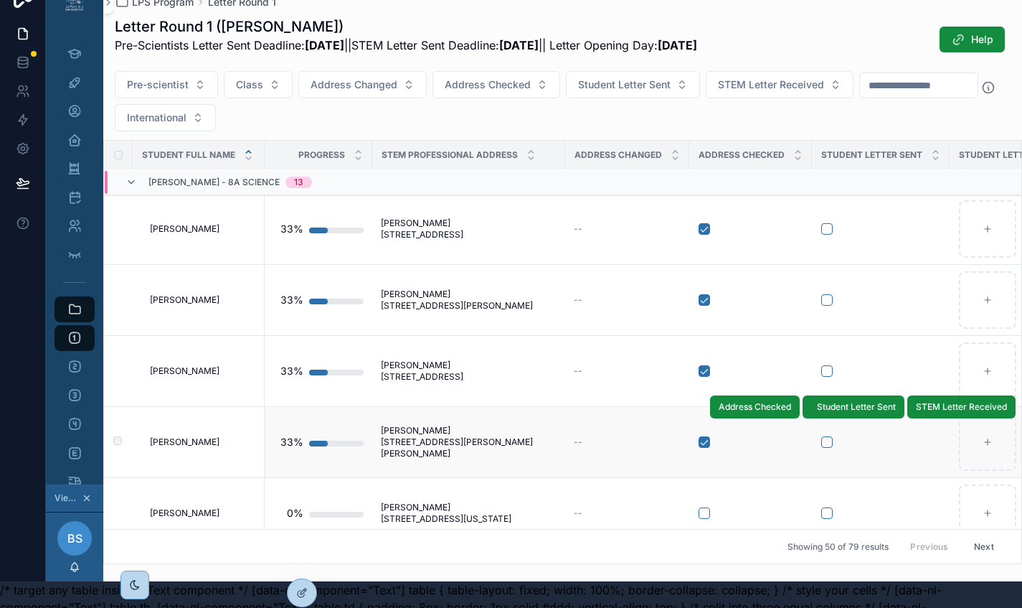
scroll to position [1630, 0]
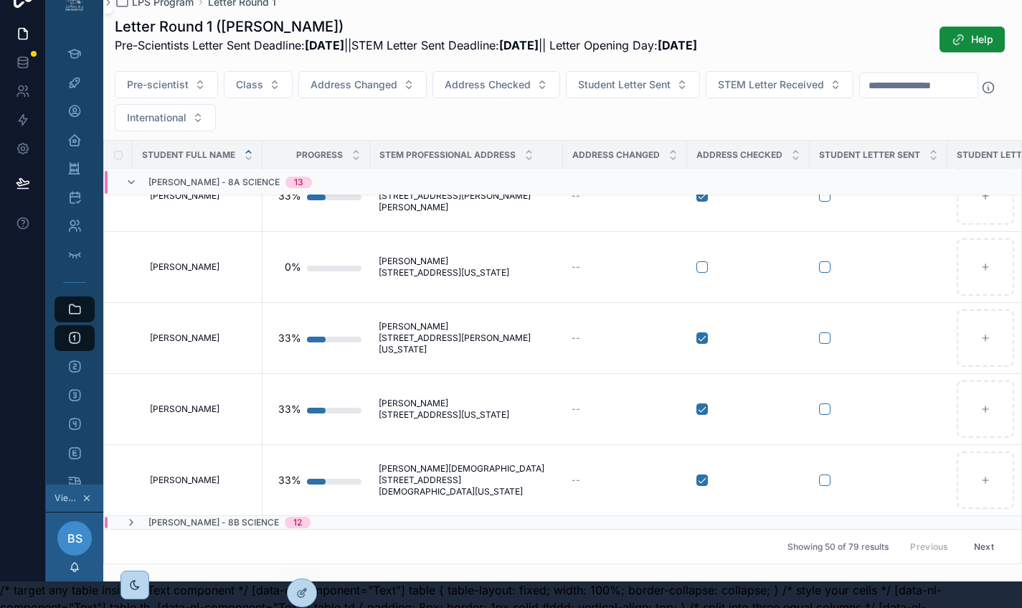
click at [967, 545] on button "Next" at bounding box center [984, 546] width 40 height 22
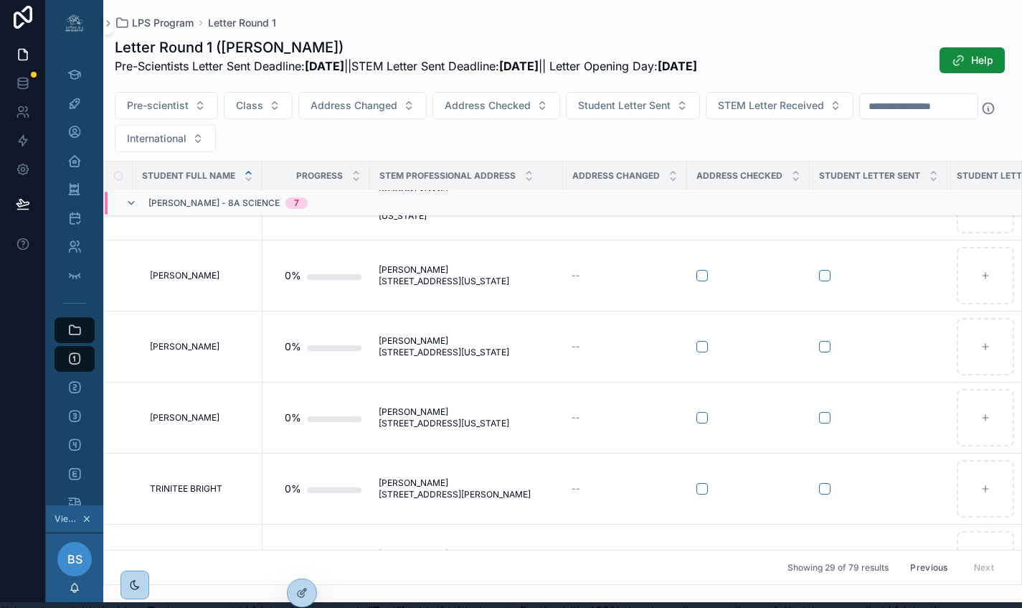
scroll to position [441, 0]
click at [917, 566] on button "Previous" at bounding box center [928, 567] width 57 height 22
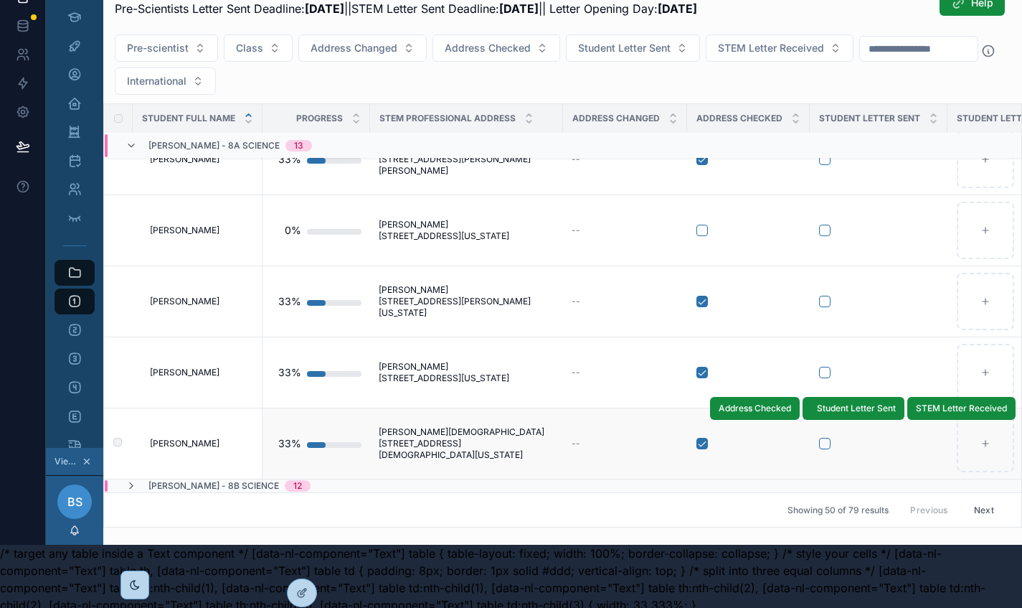
scroll to position [80, 9]
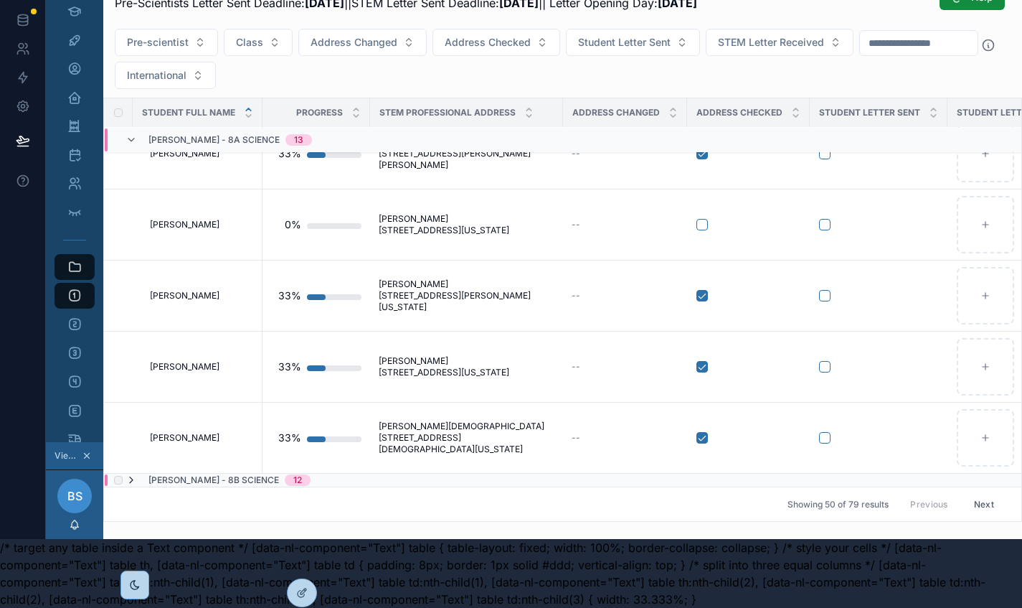
click at [126, 474] on icon "scrollable content" at bounding box center [131, 479] width 11 height 11
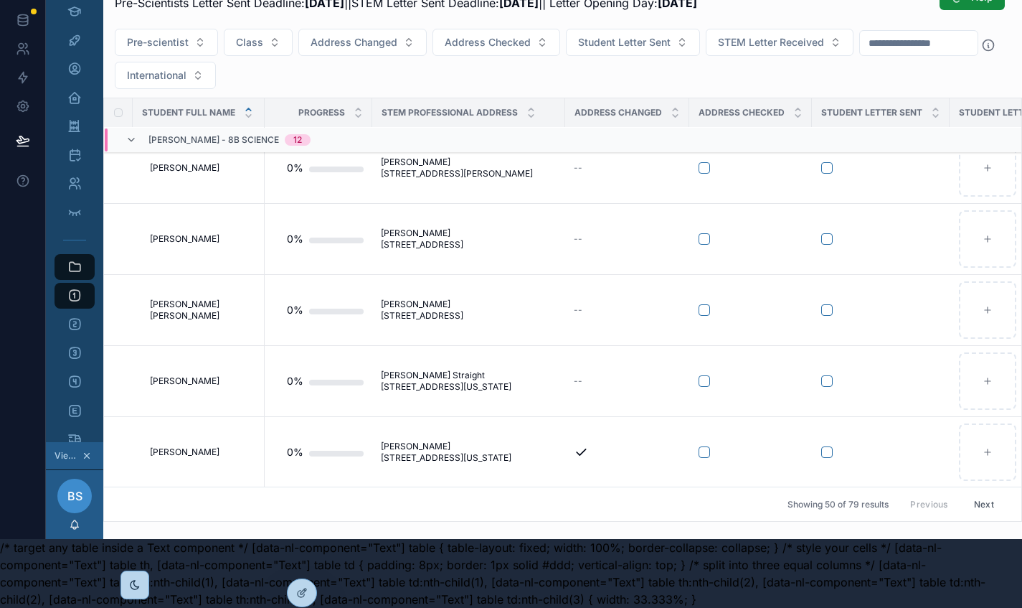
scroll to position [2521, 0]
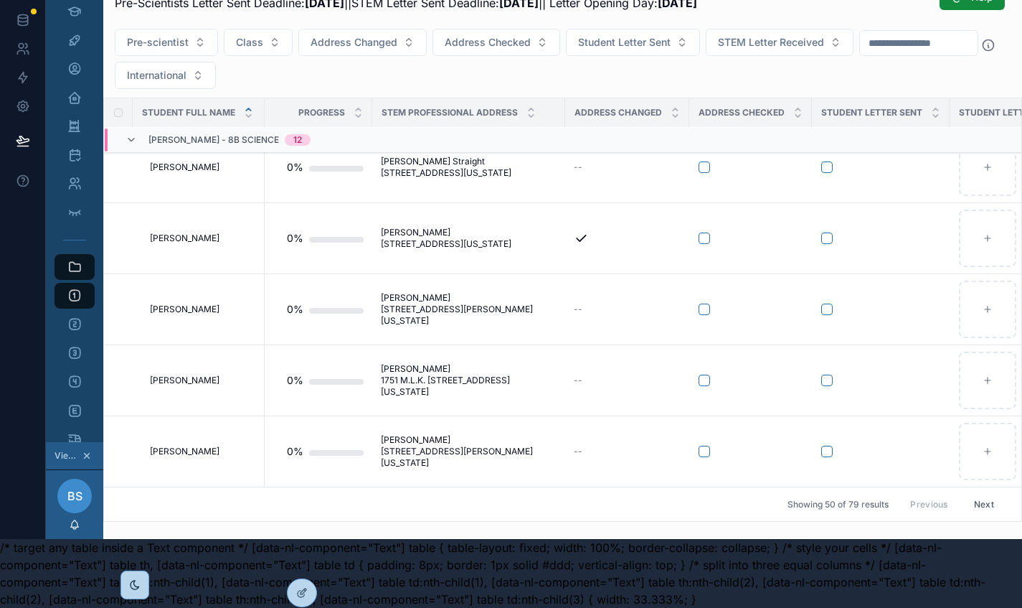
click at [973, 493] on button "Next" at bounding box center [984, 504] width 40 height 22
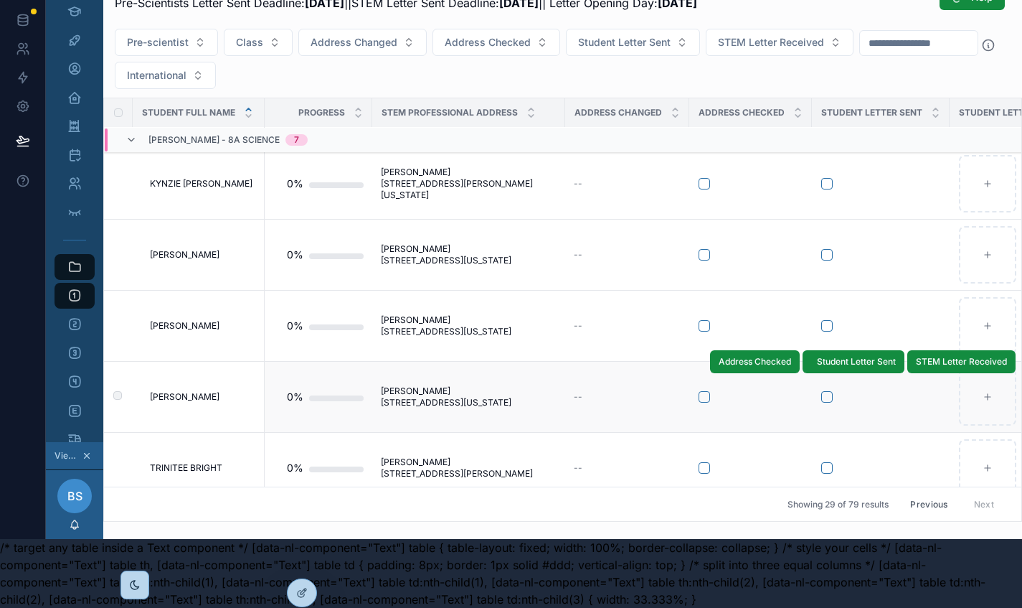
scroll to position [409, 0]
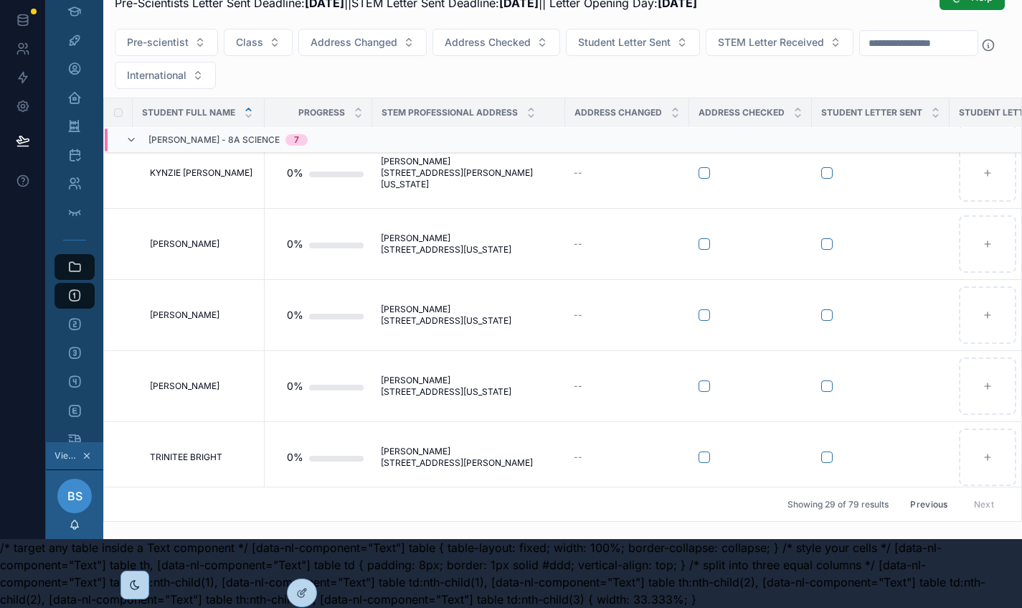
click at [915, 495] on button "Previous" at bounding box center [928, 504] width 57 height 22
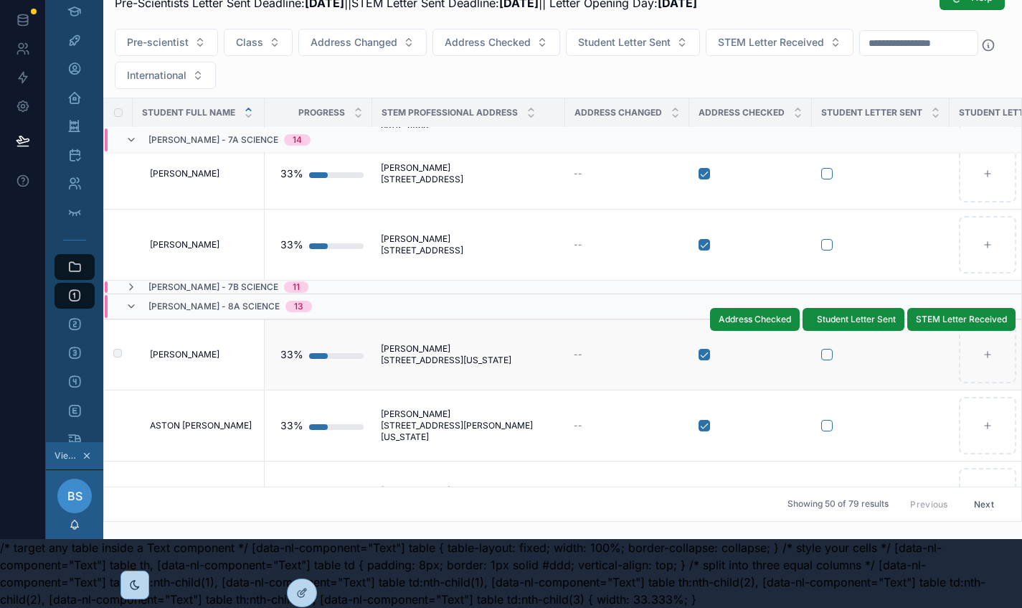
scroll to position [908, 0]
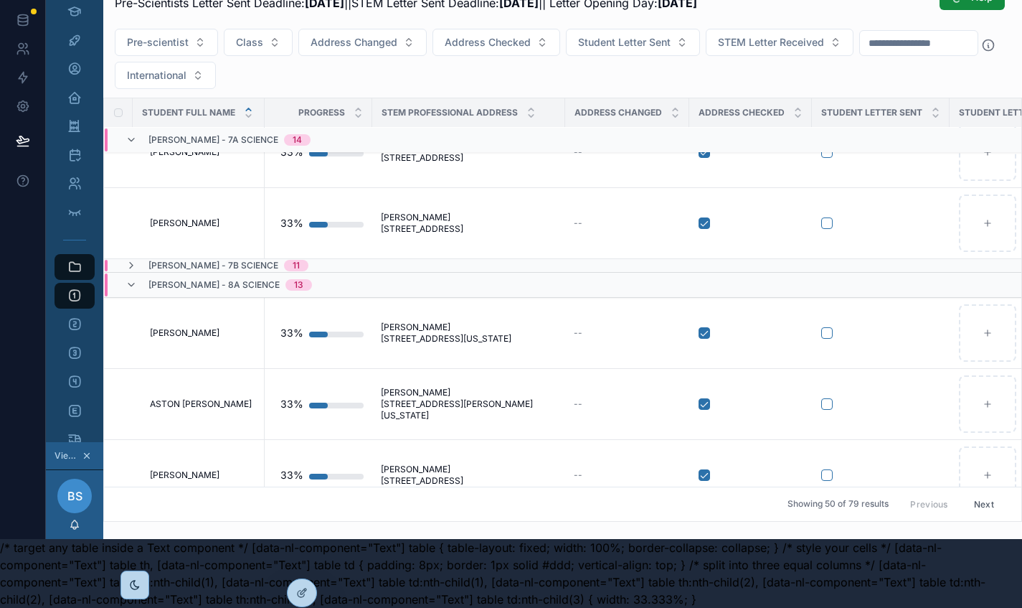
drag, startPoint x: 976, startPoint y: 493, endPoint x: 966, endPoint y: 491, distance: 9.8
click at [975, 493] on button "Next" at bounding box center [984, 504] width 40 height 22
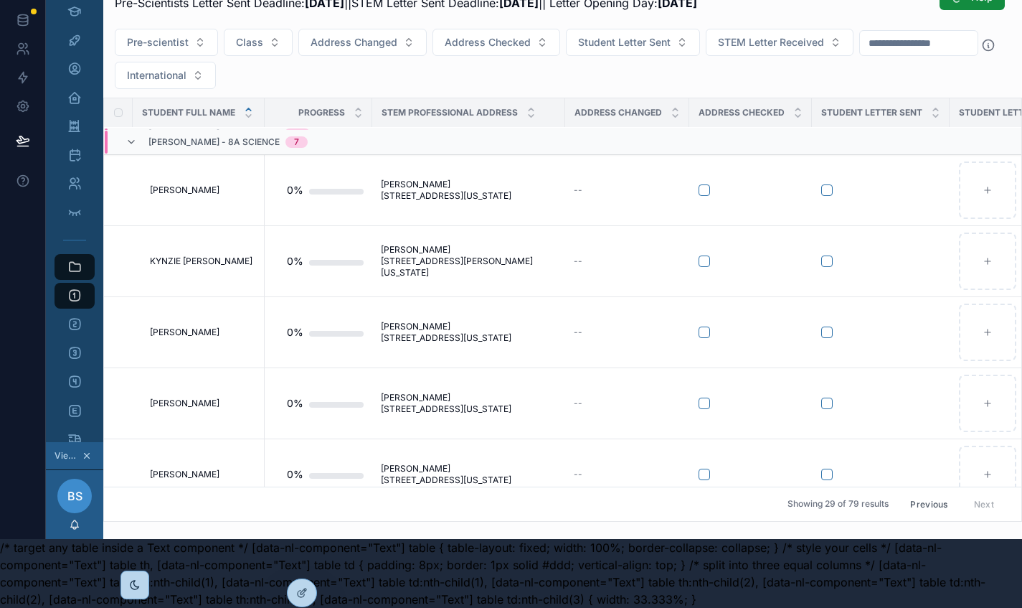
scroll to position [228, 0]
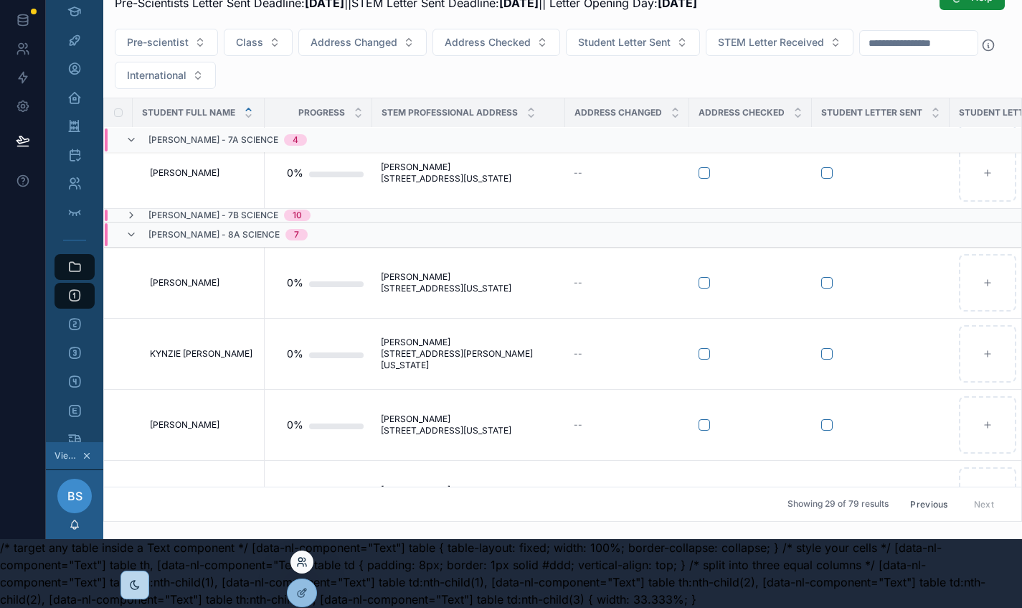
click at [304, 565] on icon at bounding box center [301, 561] width 11 height 11
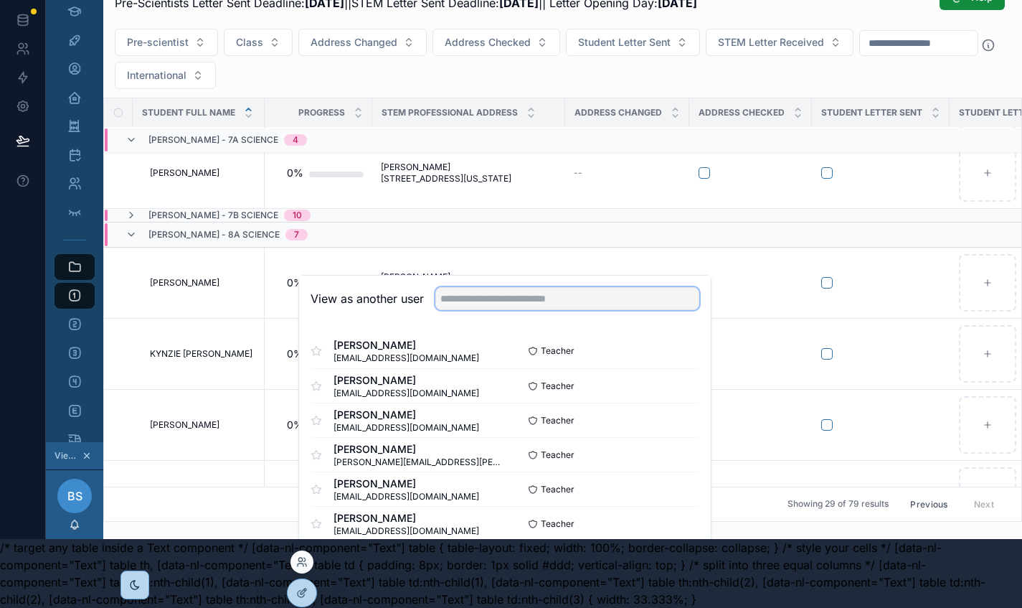
click at [462, 300] on input "text" at bounding box center [567, 298] width 264 height 23
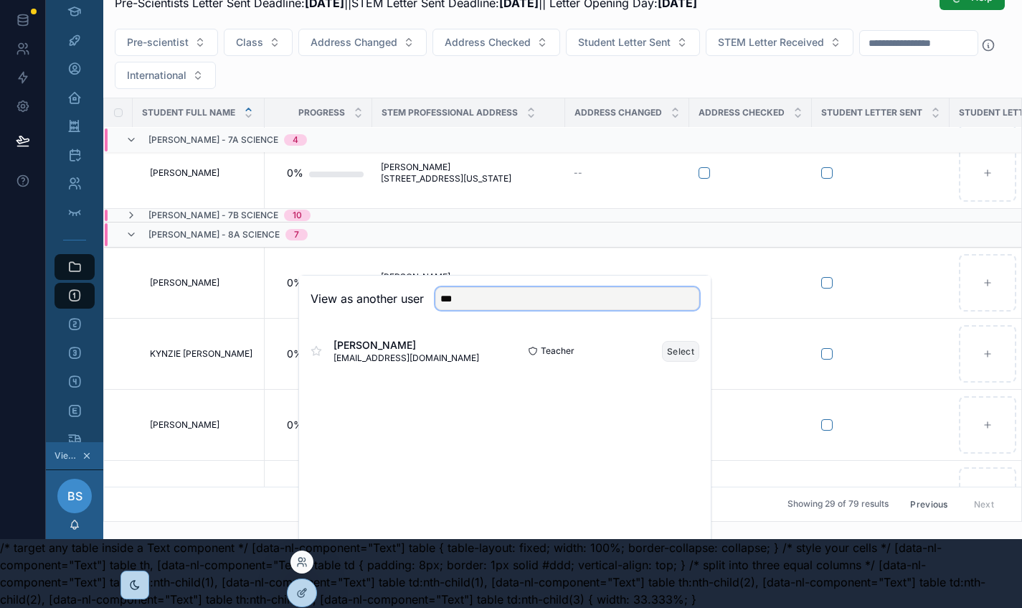
type input "***"
click at [671, 354] on button "Select" at bounding box center [680, 351] width 37 height 21
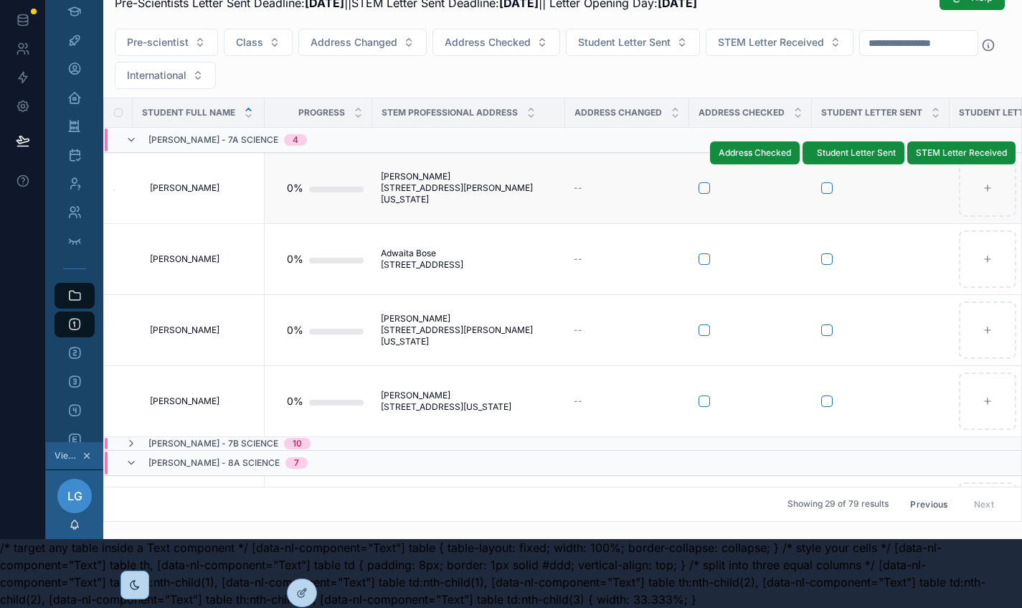
scroll to position [0, 9]
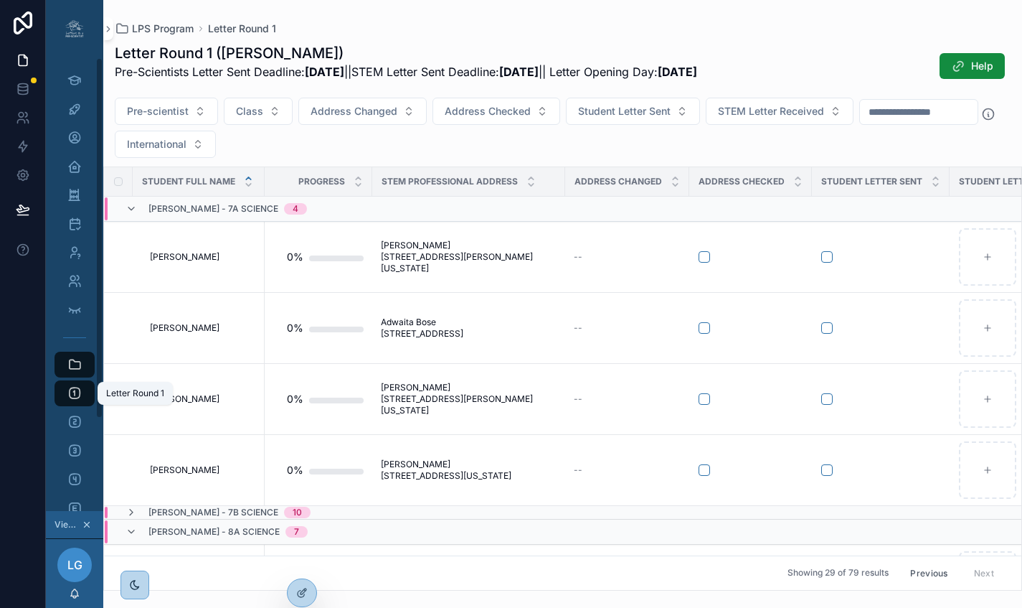
click at [67, 389] on icon "scrollable content" at bounding box center [74, 393] width 14 height 14
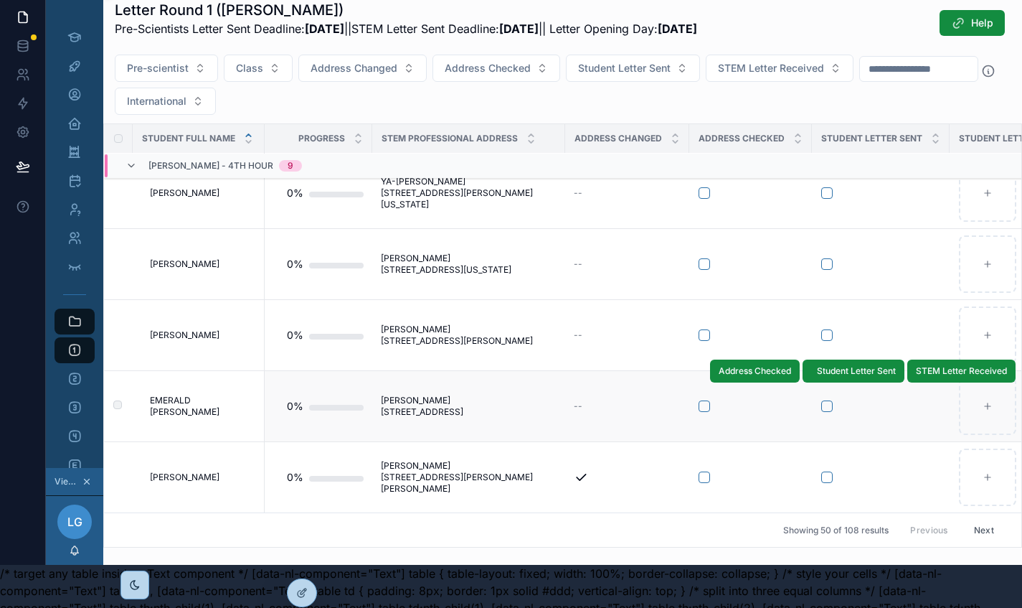
scroll to position [80, 9]
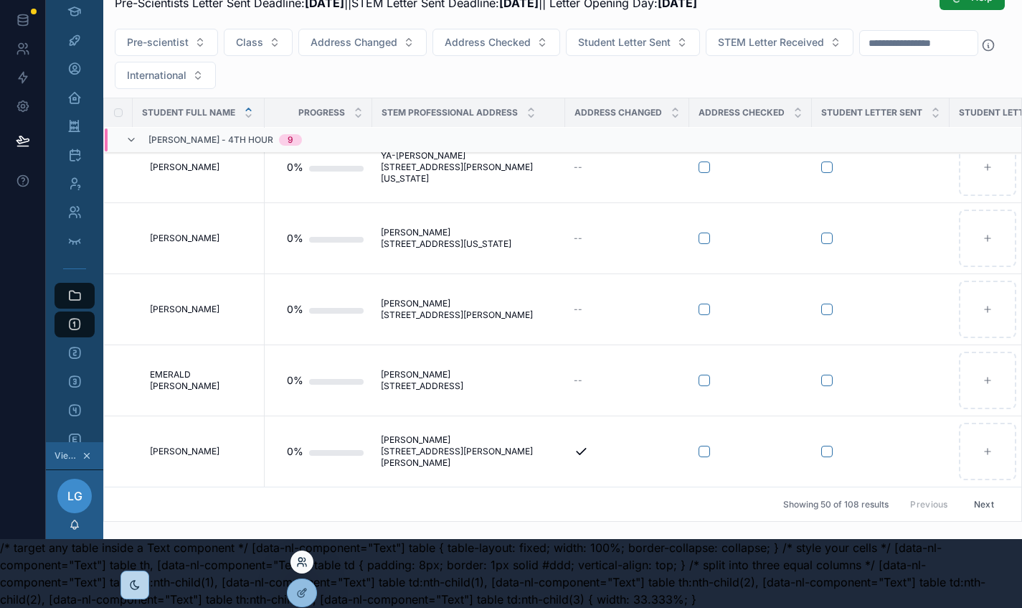
click at [298, 564] on icon at bounding box center [301, 561] width 11 height 11
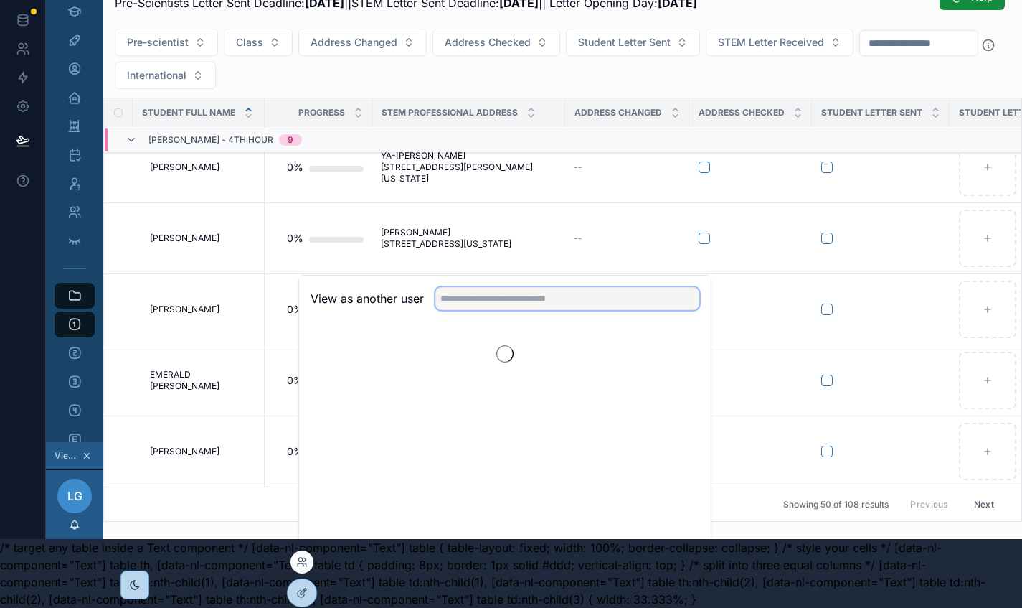
click at [480, 298] on input "text" at bounding box center [567, 298] width 264 height 23
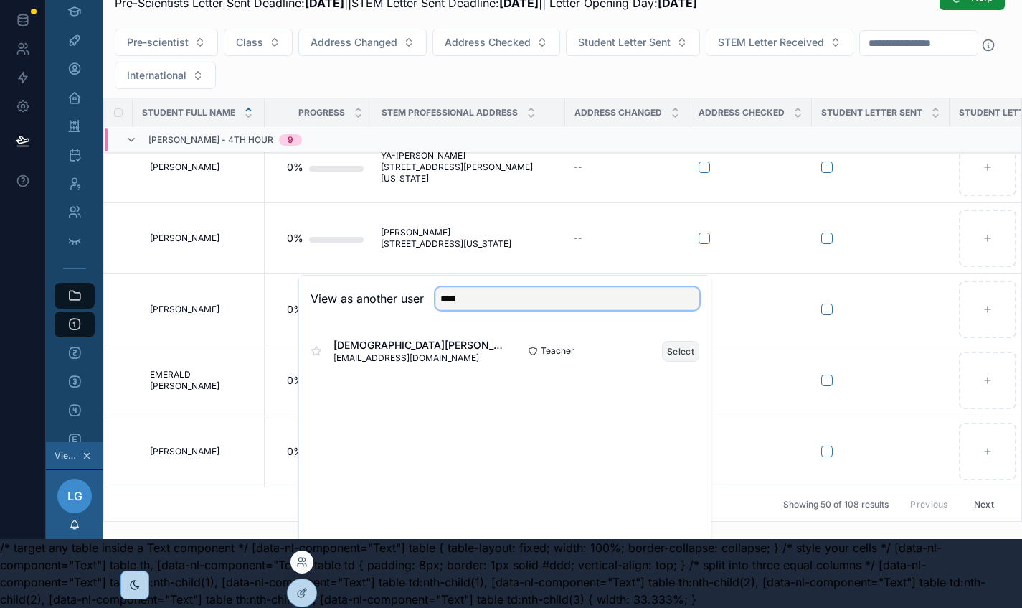
type input "****"
click at [668, 351] on button "Select" at bounding box center [680, 351] width 37 height 21
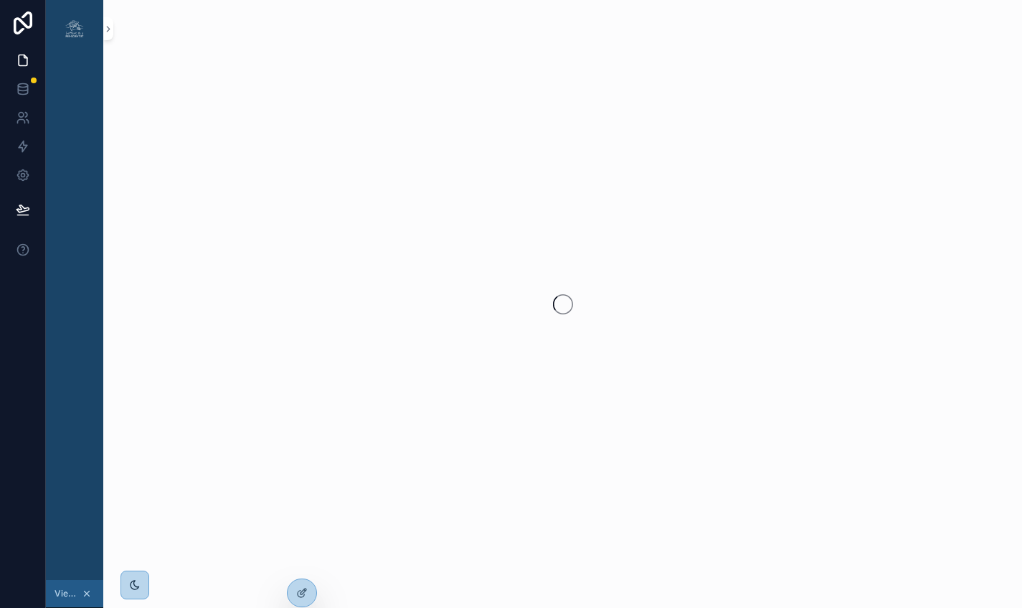
scroll to position [80, 9]
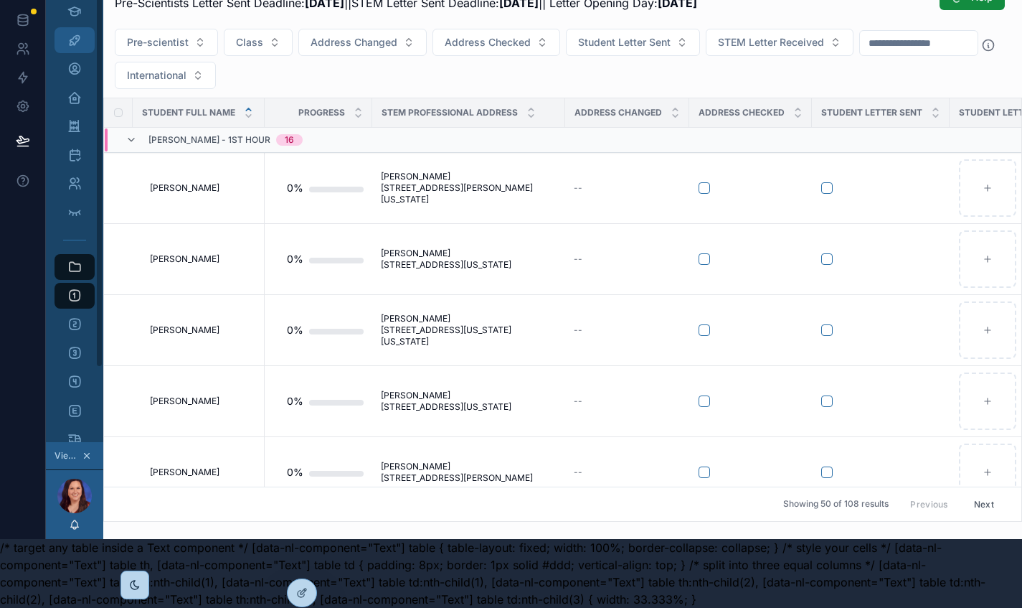
click at [67, 33] on icon "scrollable content" at bounding box center [74, 40] width 14 height 14
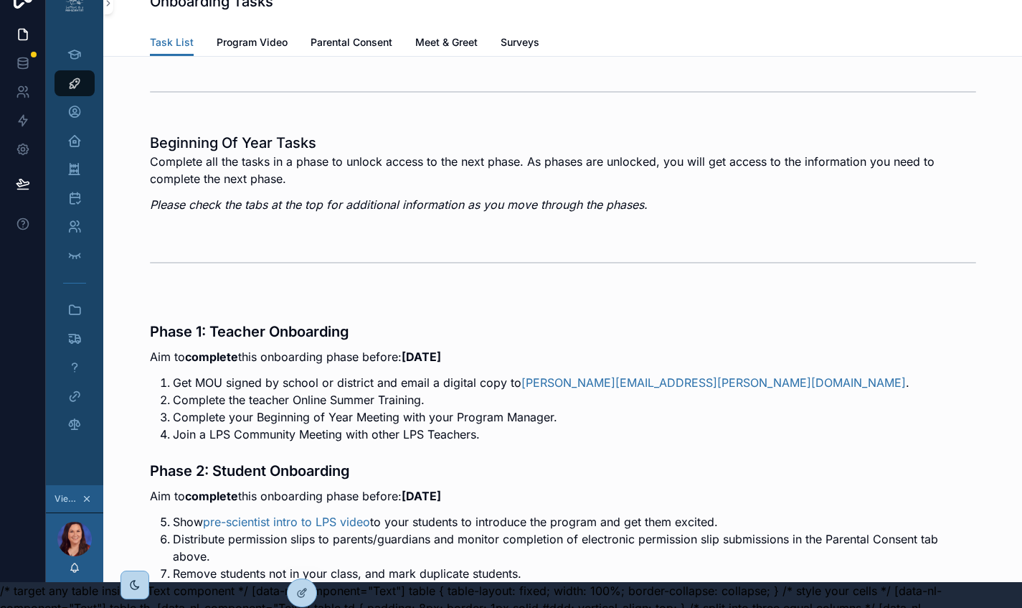
scroll to position [0, 9]
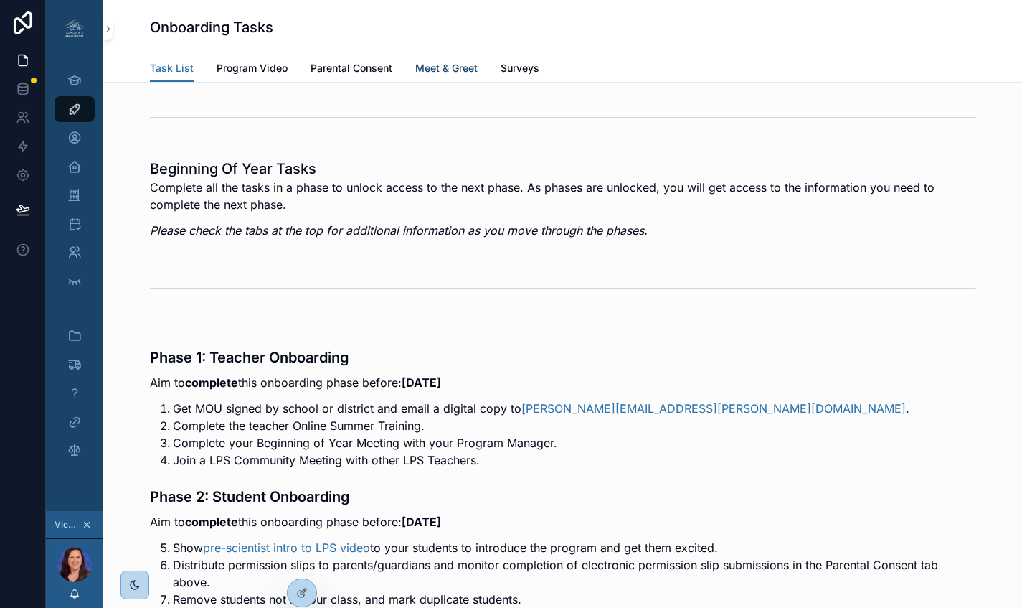
click at [426, 65] on span "Meet & Greet" at bounding box center [446, 68] width 62 height 14
